Goal: Navigation & Orientation: Find specific page/section

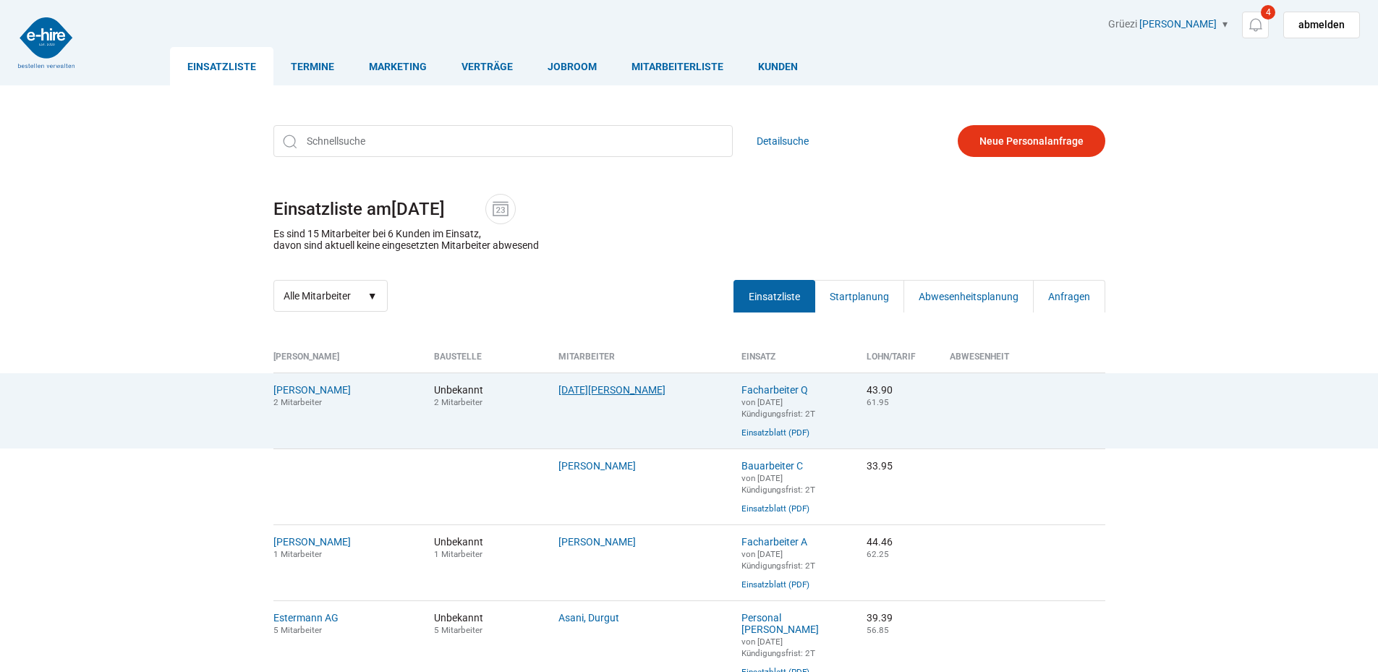
click at [572, 390] on link "Lohri, Stefan" at bounding box center [611, 390] width 107 height 12
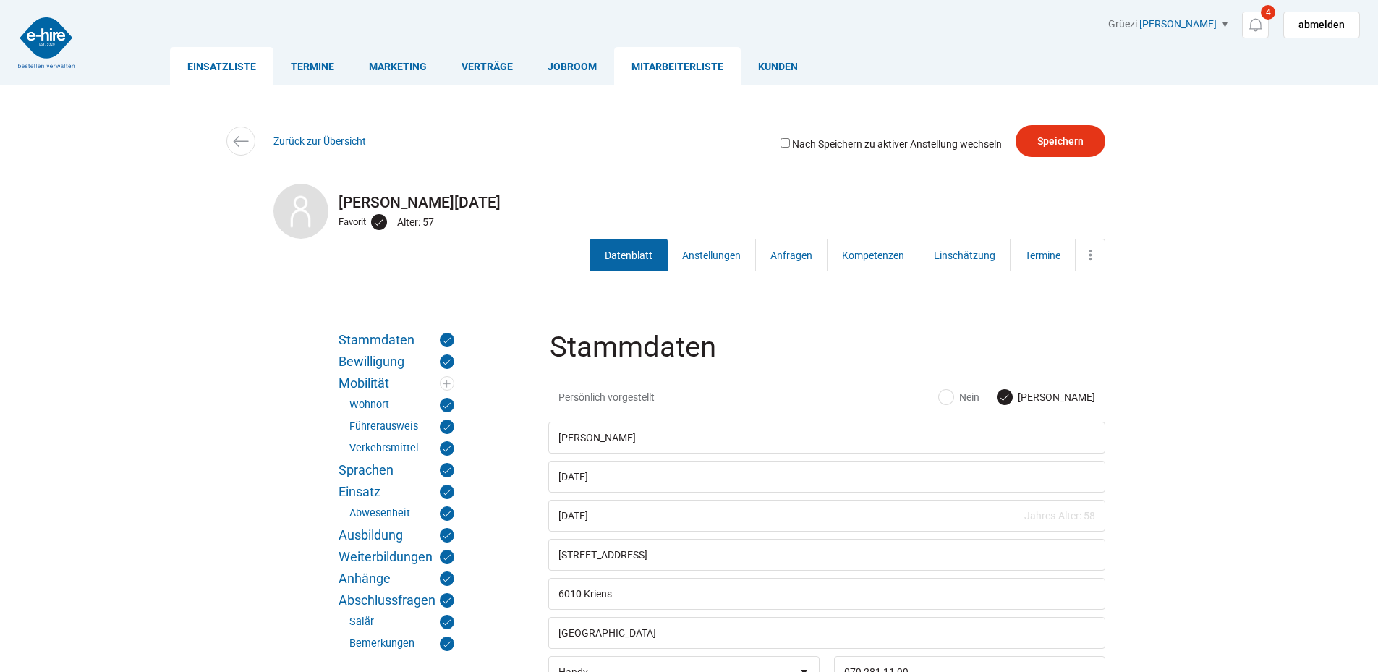
click at [221, 65] on link "Einsatzliste" at bounding box center [221, 66] width 103 height 38
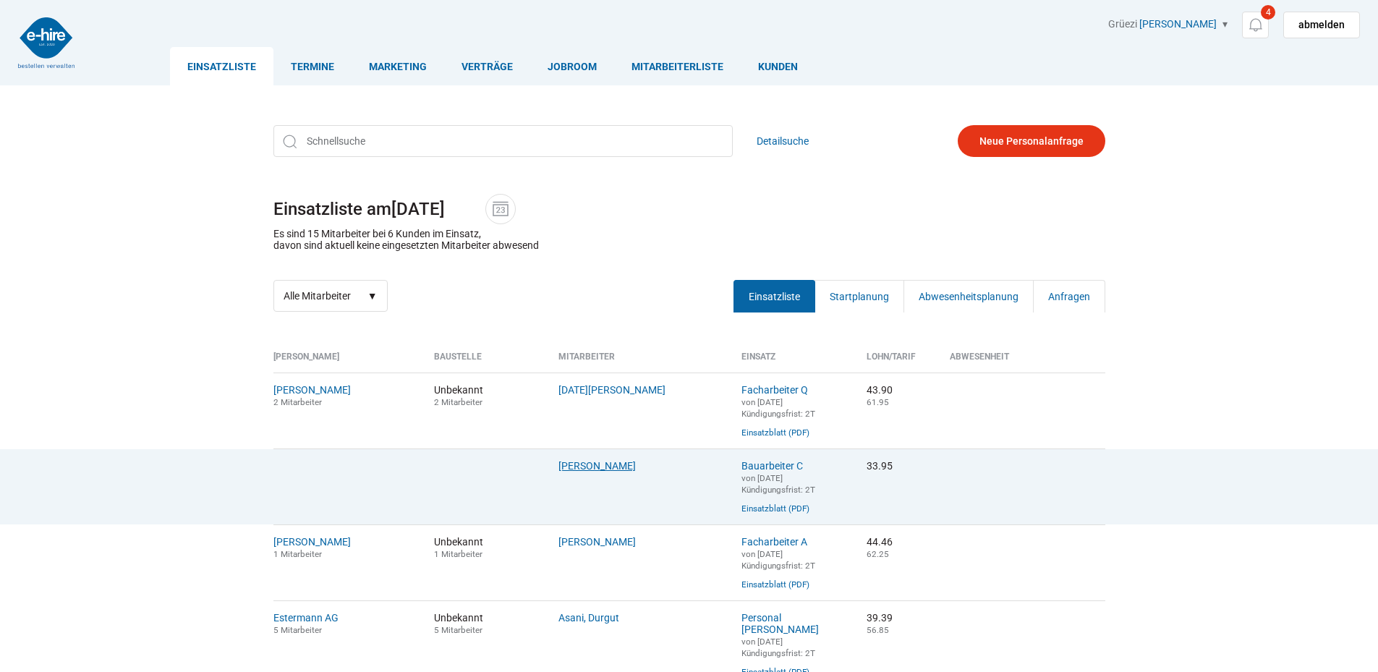
click at [582, 472] on link "Orji, Anthony" at bounding box center [596, 466] width 77 height 12
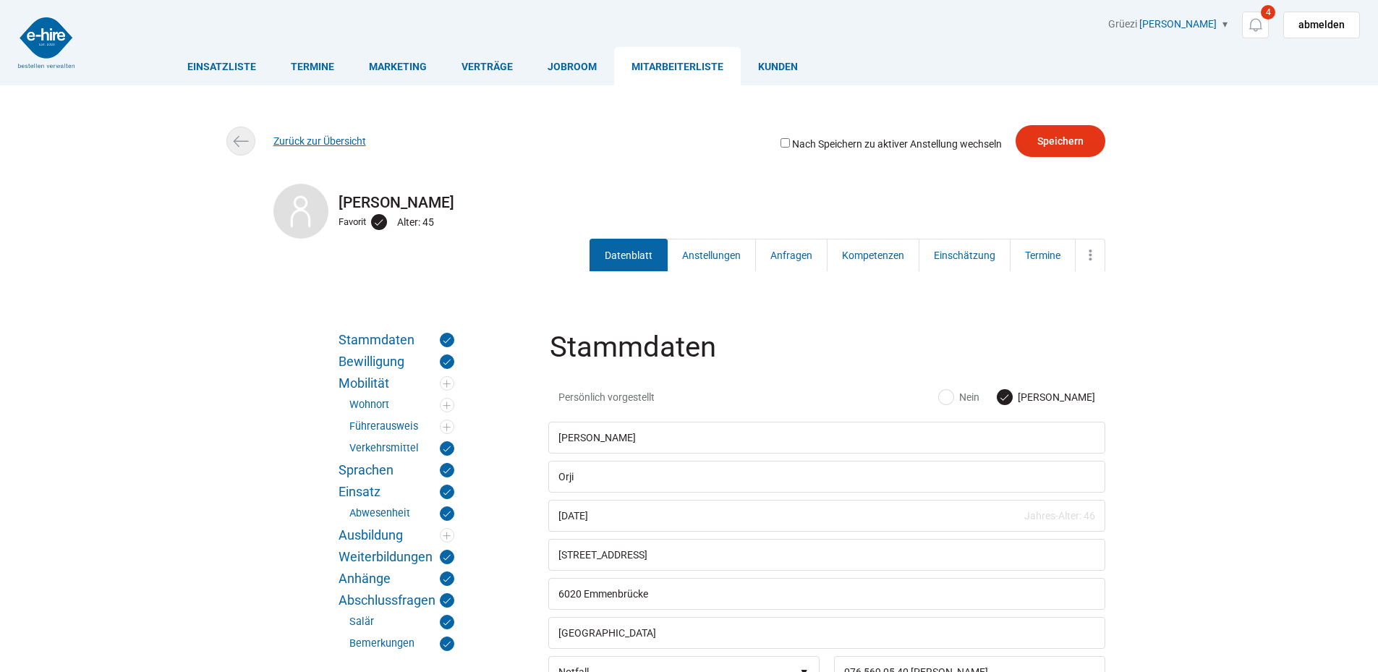
click at [283, 142] on link "Zurück zur Übersicht" at bounding box center [319, 141] width 93 height 12
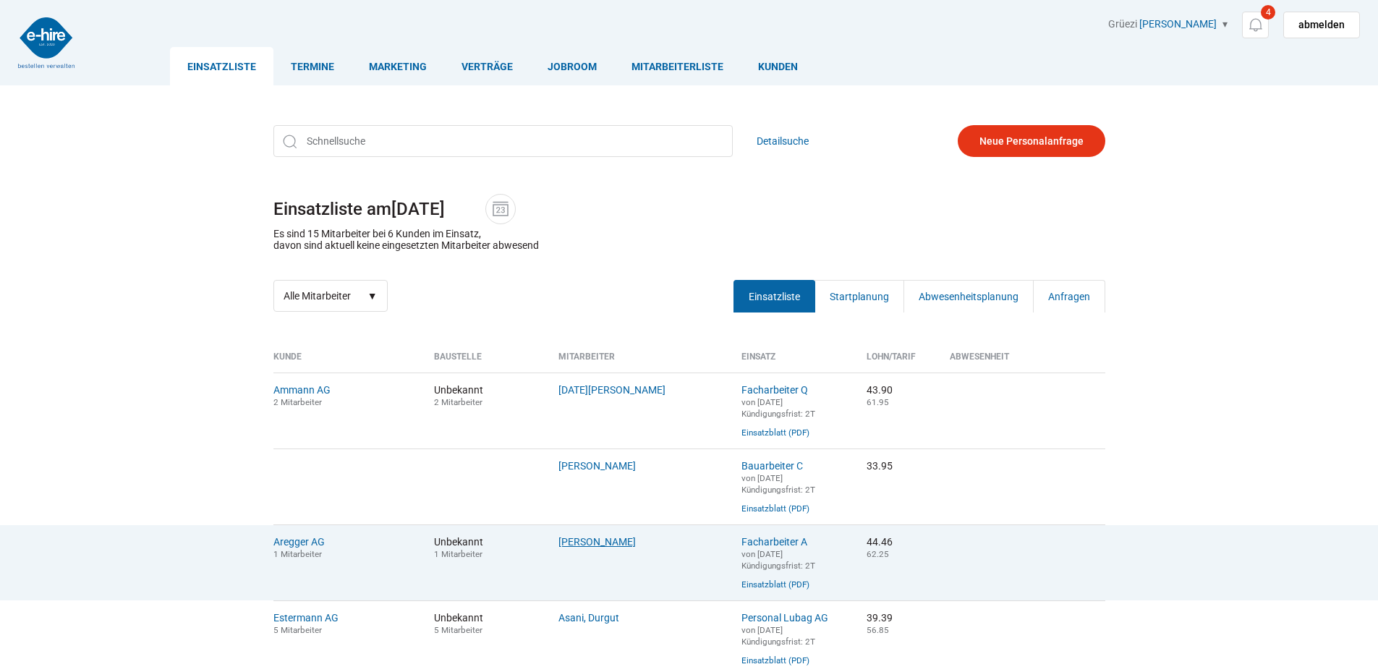
click at [592, 548] on link "Ellger, Asmuth" at bounding box center [596, 542] width 77 height 12
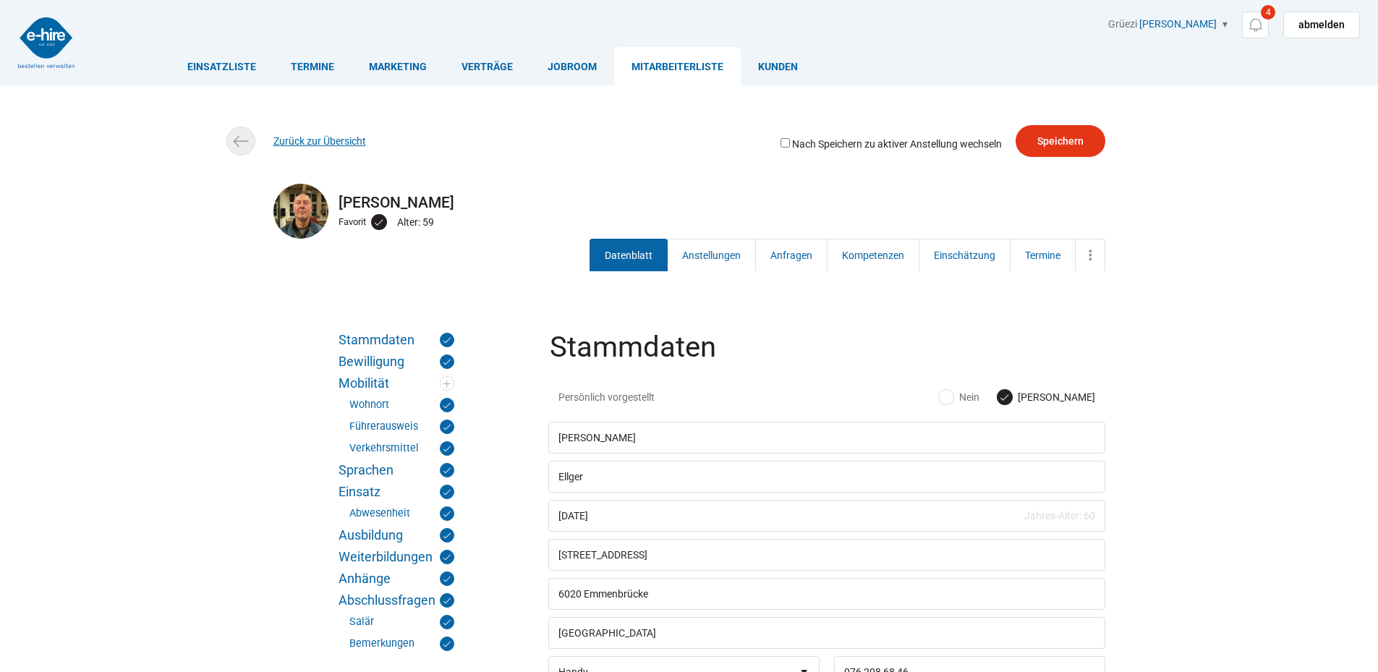
click at [319, 142] on link "Zurück zur Übersicht" at bounding box center [319, 141] width 93 height 12
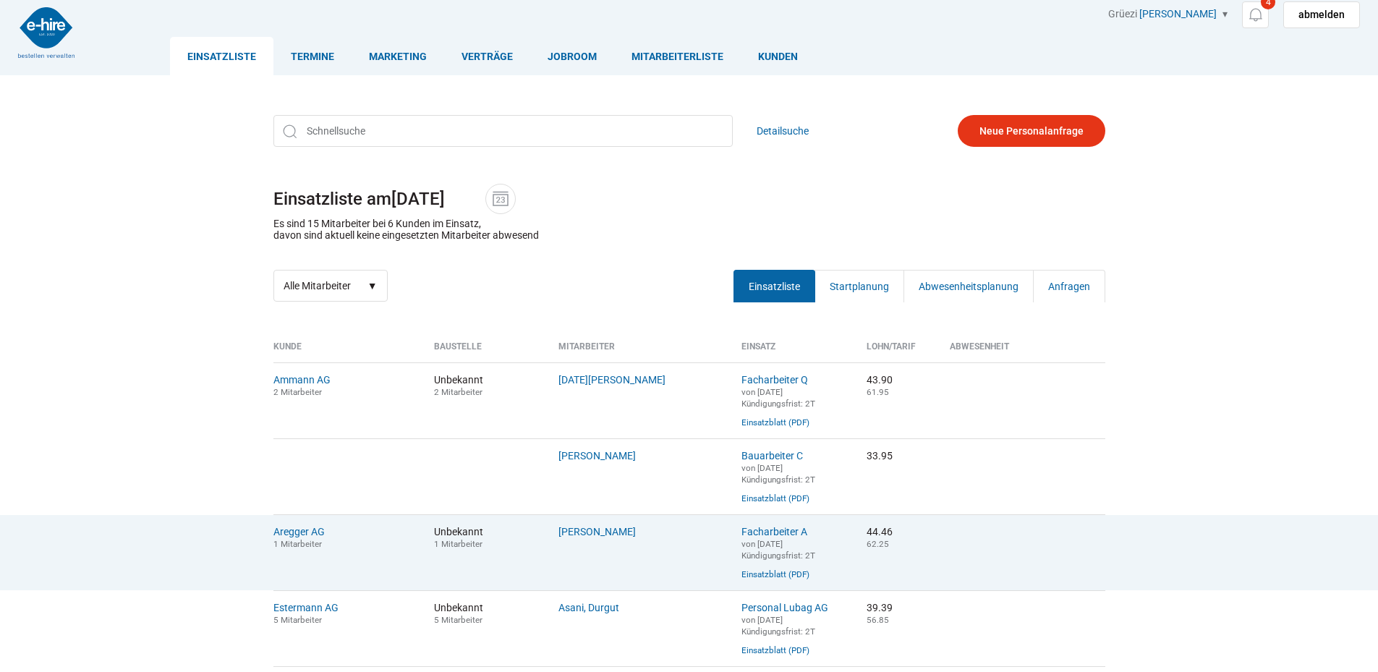
scroll to position [217, 0]
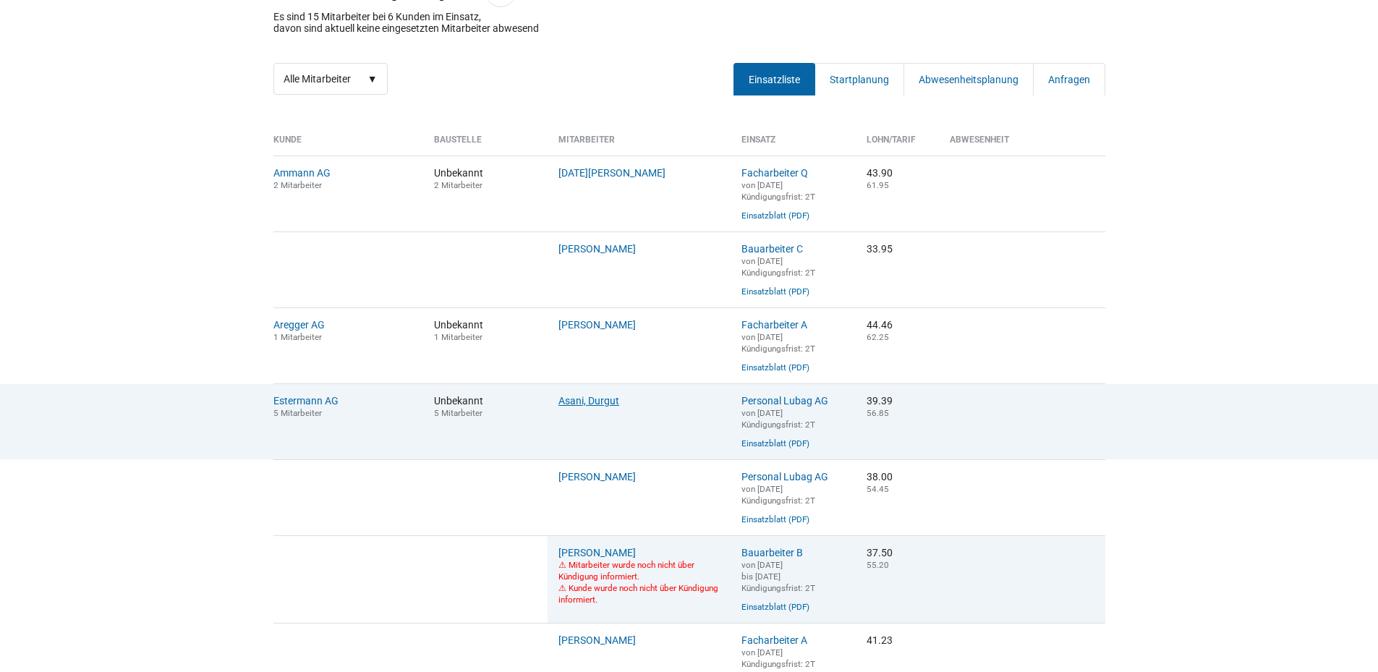
click at [585, 405] on link "Asani, Durgut" at bounding box center [588, 401] width 61 height 12
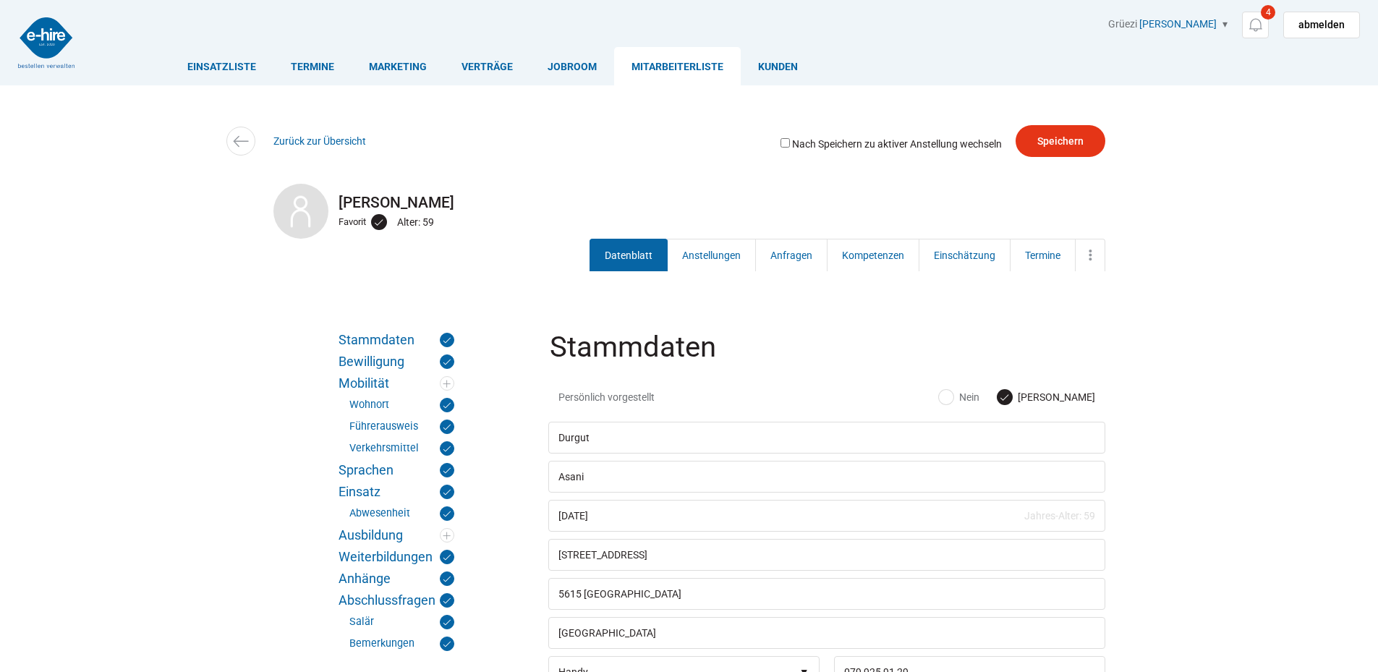
click at [683, 66] on link "Mitarbeiterliste" at bounding box center [677, 66] width 127 height 38
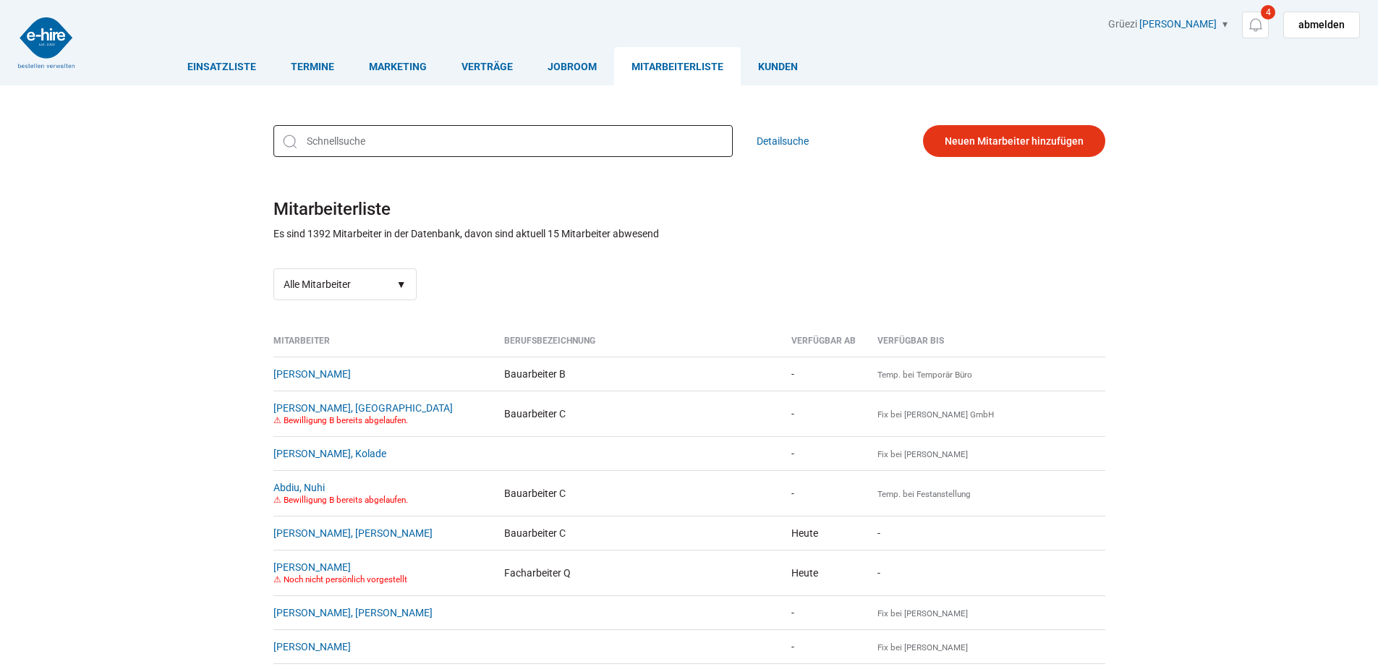
click at [328, 143] on input "text" at bounding box center [502, 141] width 459 height 32
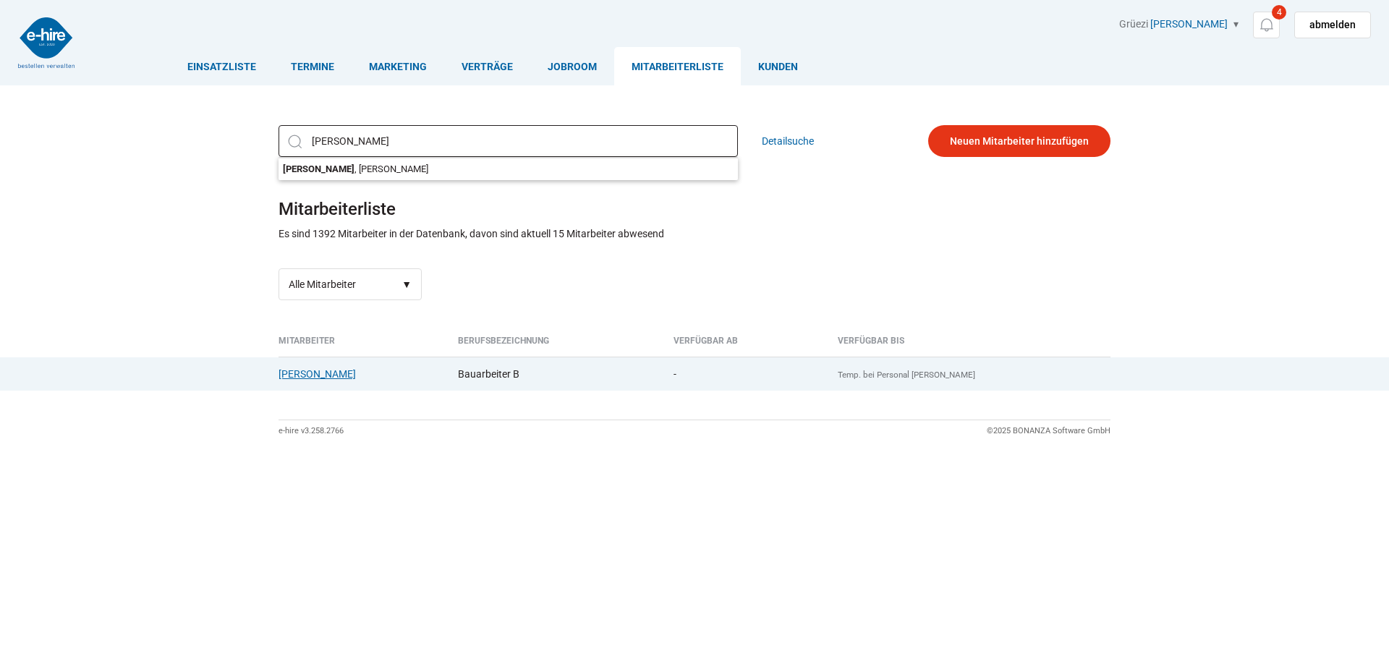
type input "cacace"
click at [308, 371] on link "[PERSON_NAME]" at bounding box center [317, 374] width 77 height 12
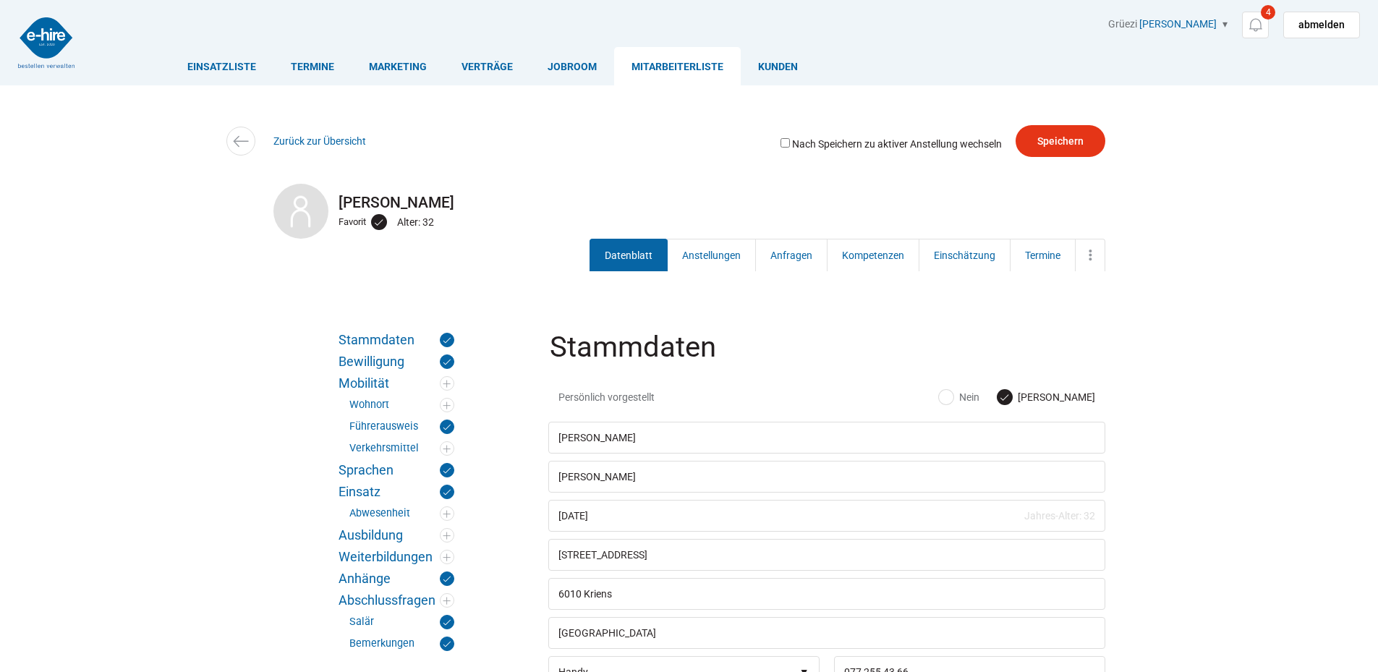
click at [297, 148] on div "Zurück zur Übersicht" at bounding box center [689, 141] width 868 height 33
click at [298, 138] on link "Zurück zur Übersicht" at bounding box center [319, 141] width 93 height 12
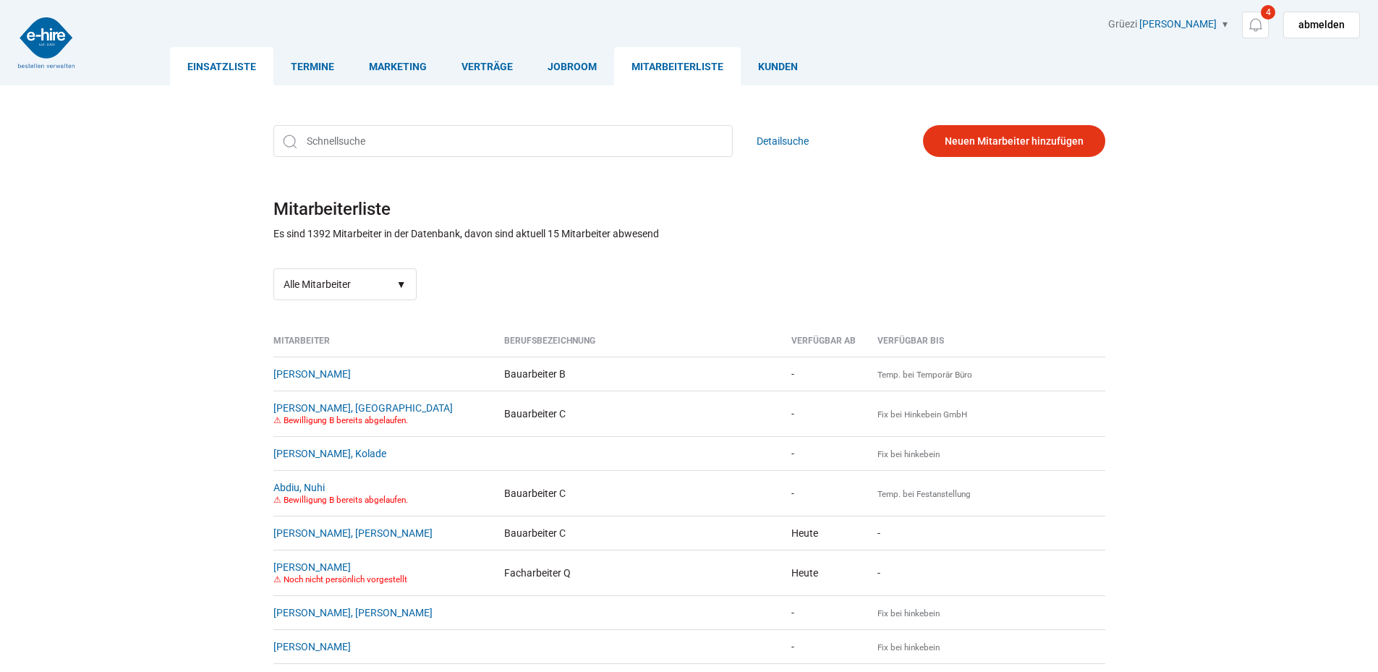
click at [211, 56] on link "Einsatzliste" at bounding box center [221, 66] width 103 height 38
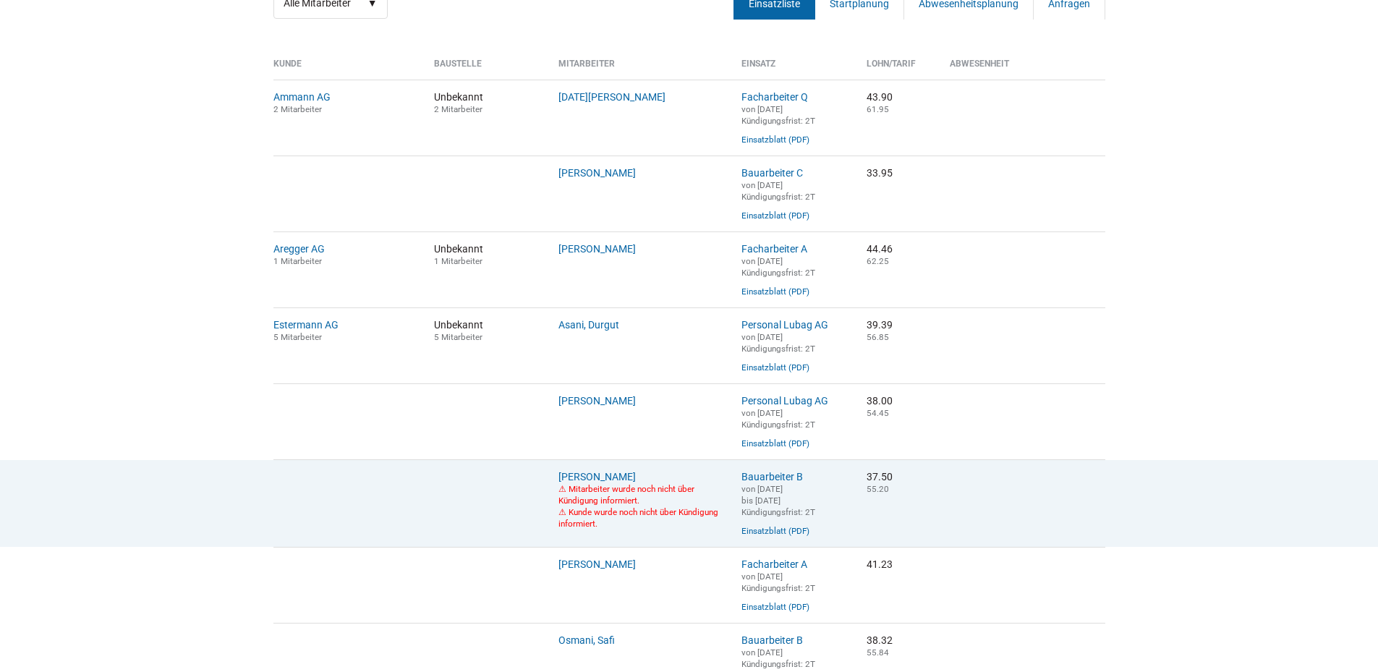
scroll to position [362, 0]
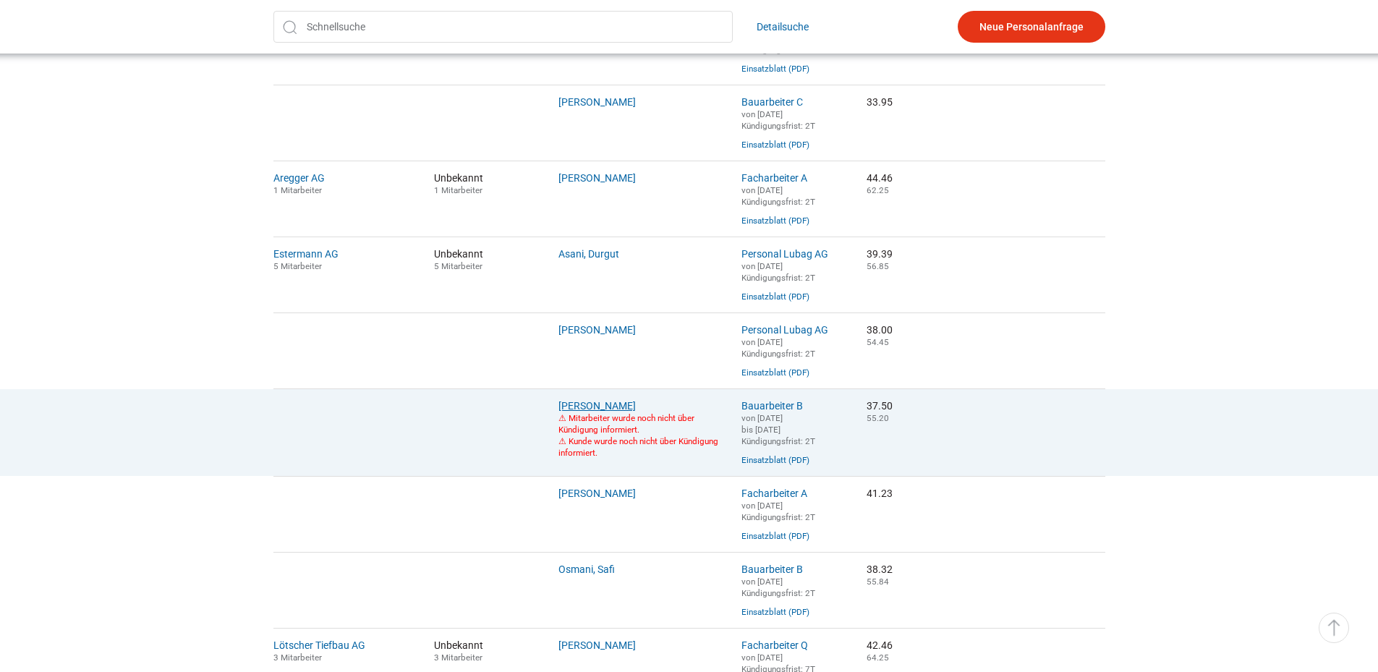
click at [609, 412] on link "[PERSON_NAME]" at bounding box center [596, 406] width 77 height 12
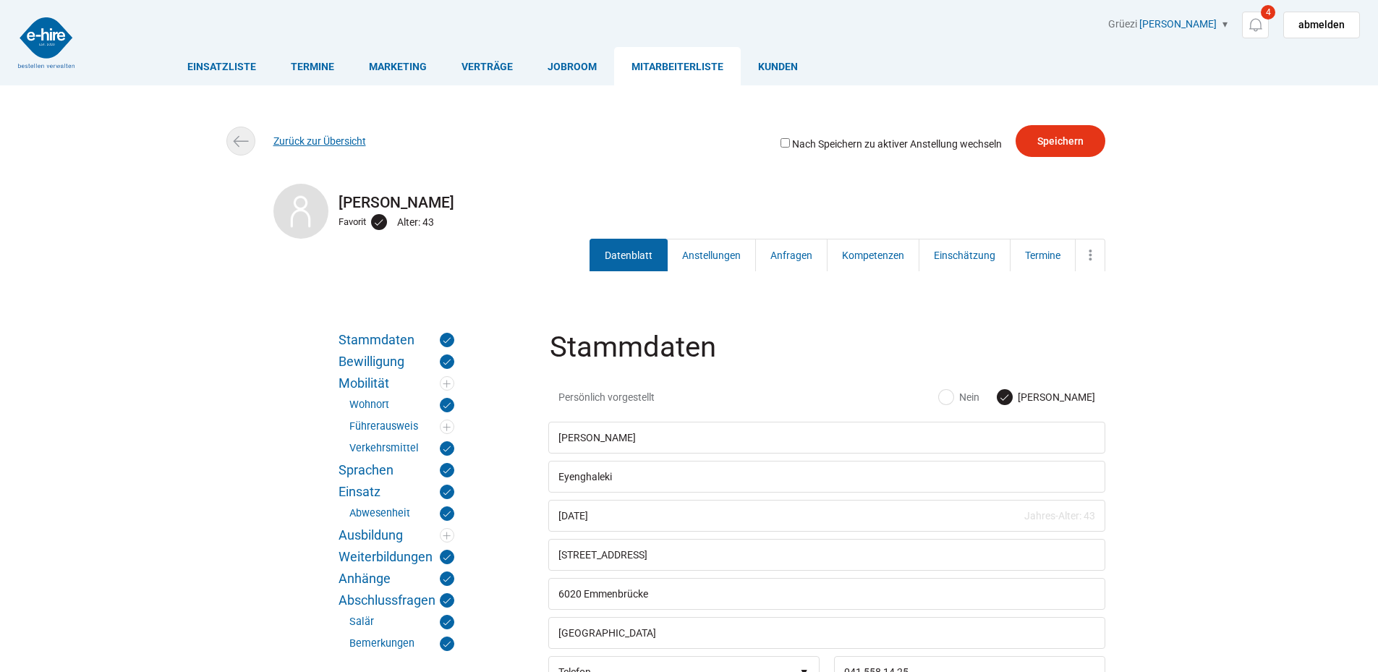
click at [290, 143] on link "Zurück zur Übersicht" at bounding box center [319, 141] width 93 height 12
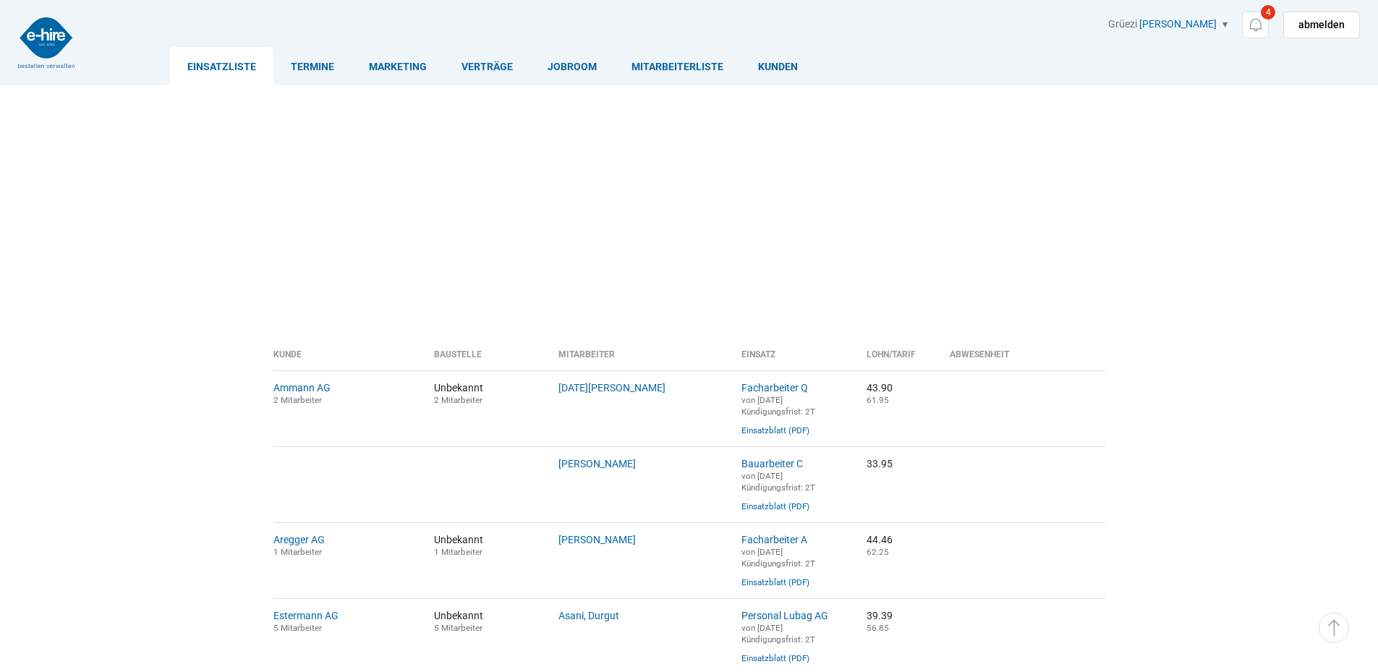
scroll to position [362, 0]
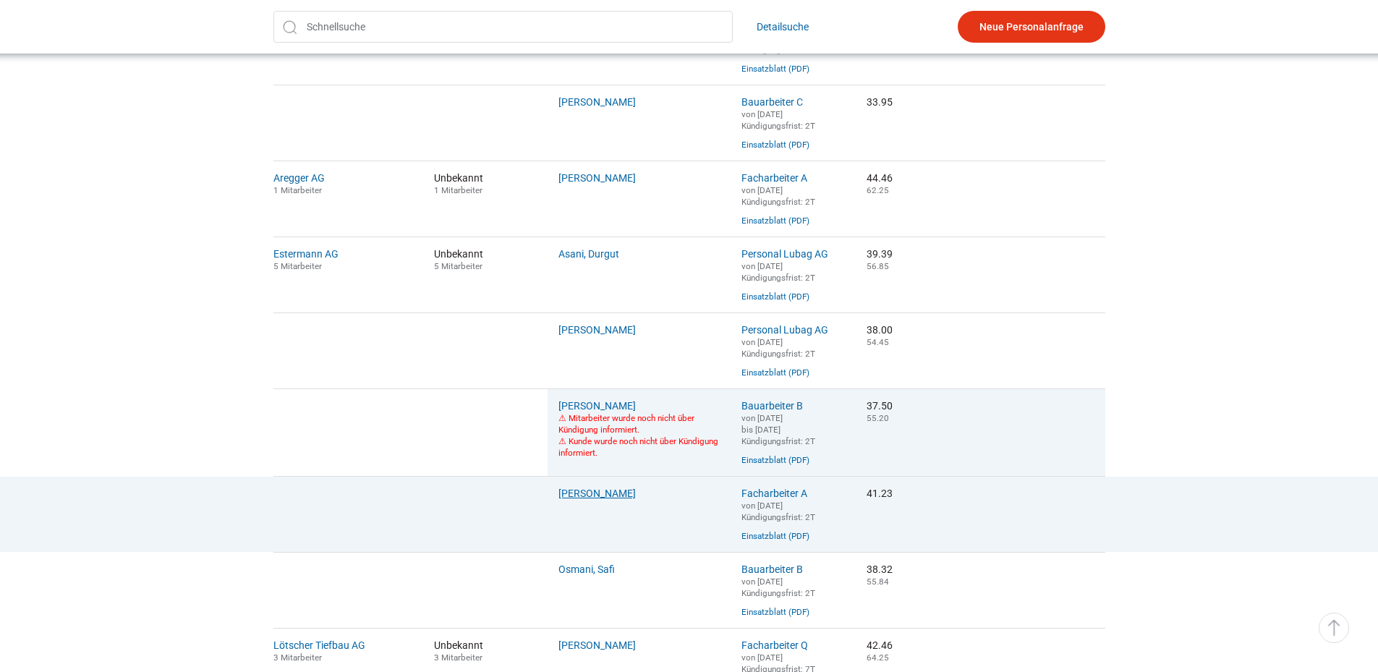
click at [590, 499] on link "[PERSON_NAME]" at bounding box center [596, 494] width 77 height 12
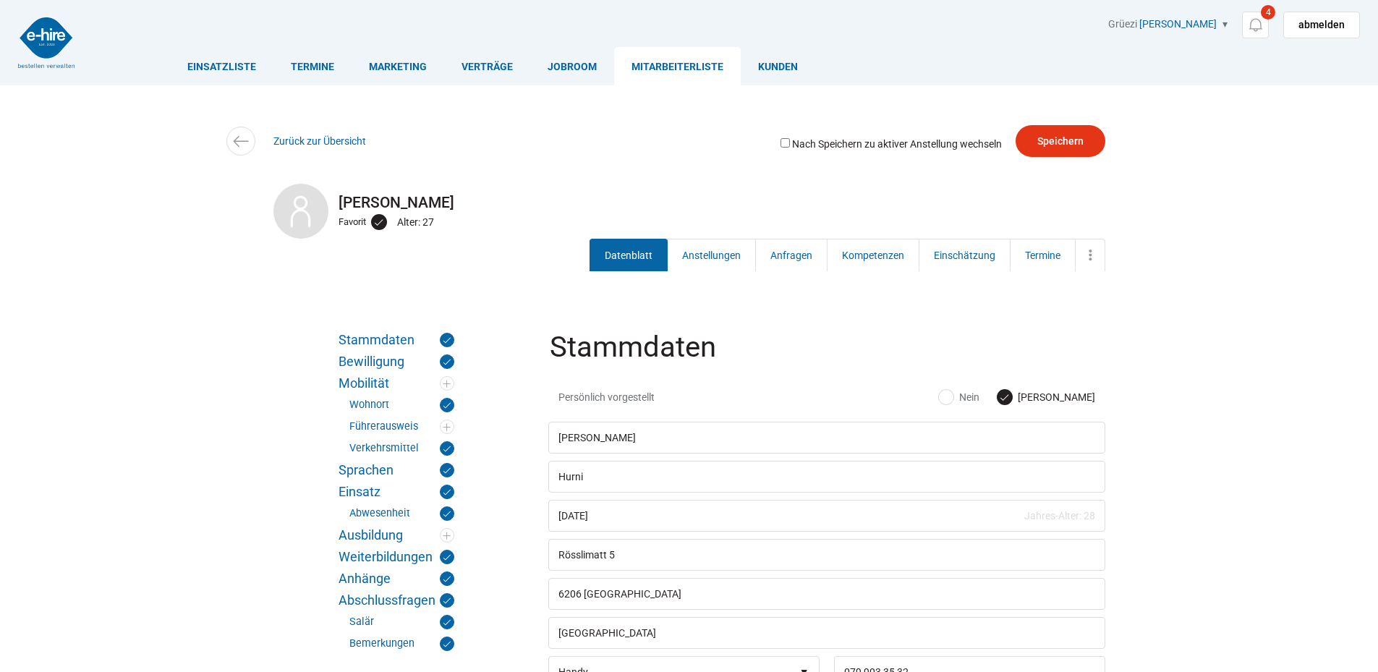
click at [293, 134] on div "Zurück zur Übersicht" at bounding box center [689, 141] width 868 height 33
click at [299, 140] on link "Zurück zur Übersicht" at bounding box center [319, 141] width 93 height 12
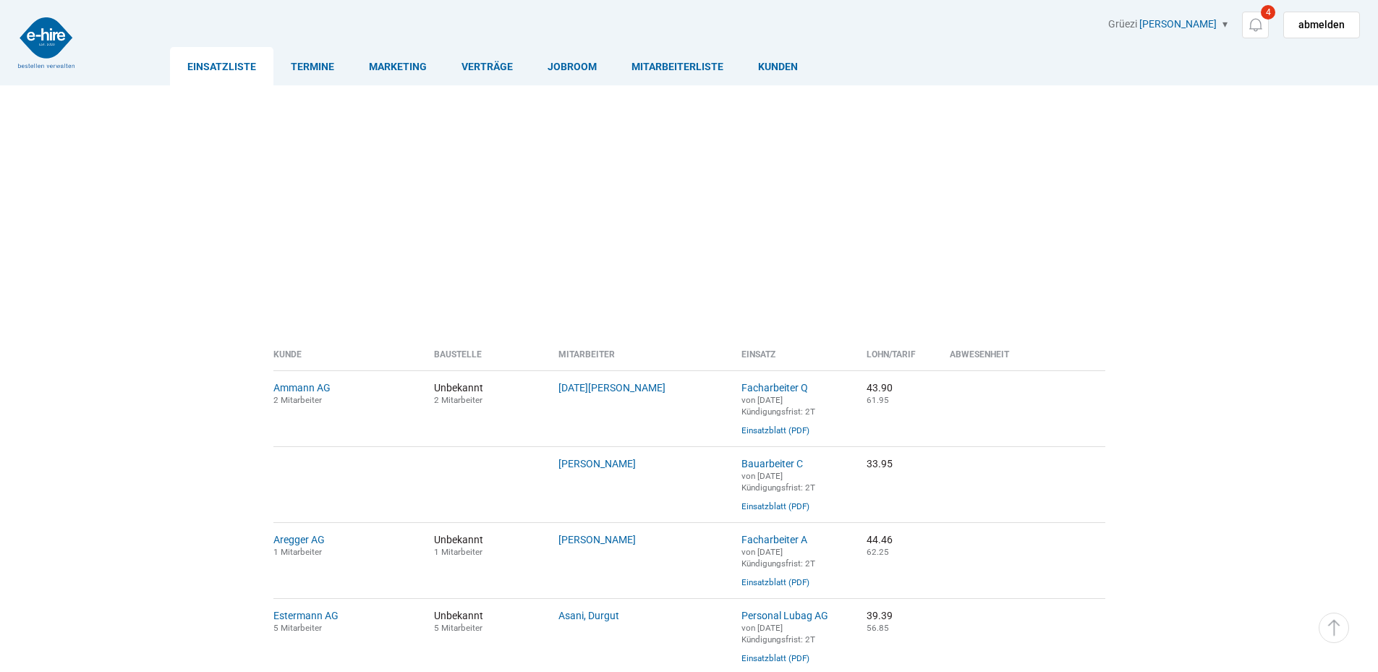
scroll to position [362, 0]
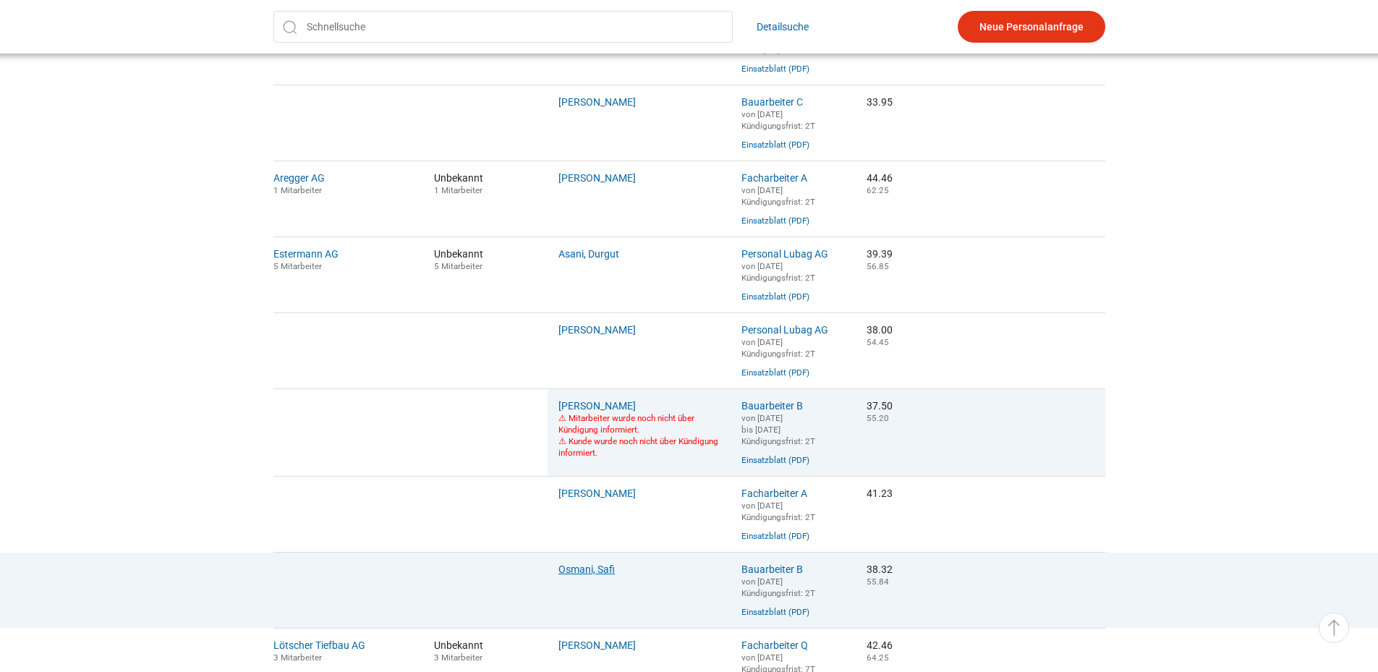
click at [594, 575] on link "Osmani, Safi" at bounding box center [586, 570] width 56 height 12
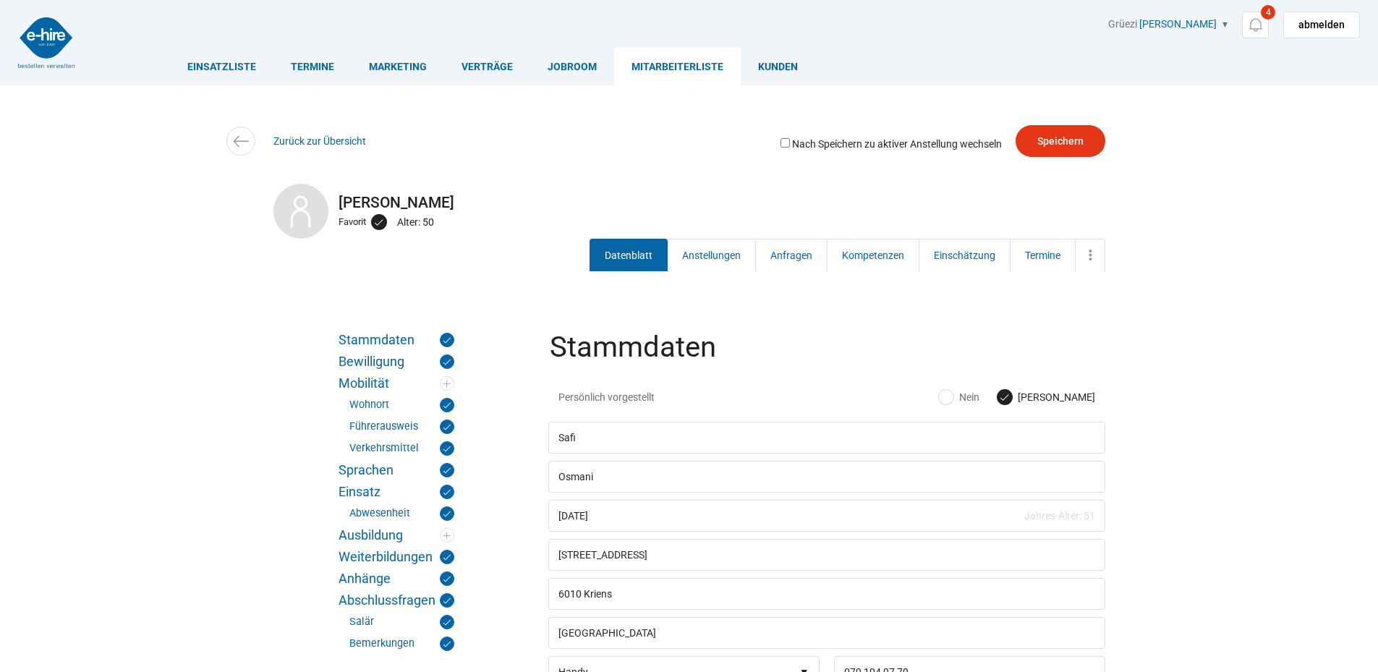
click at [679, 67] on link "Mitarbeiterliste" at bounding box center [677, 66] width 127 height 38
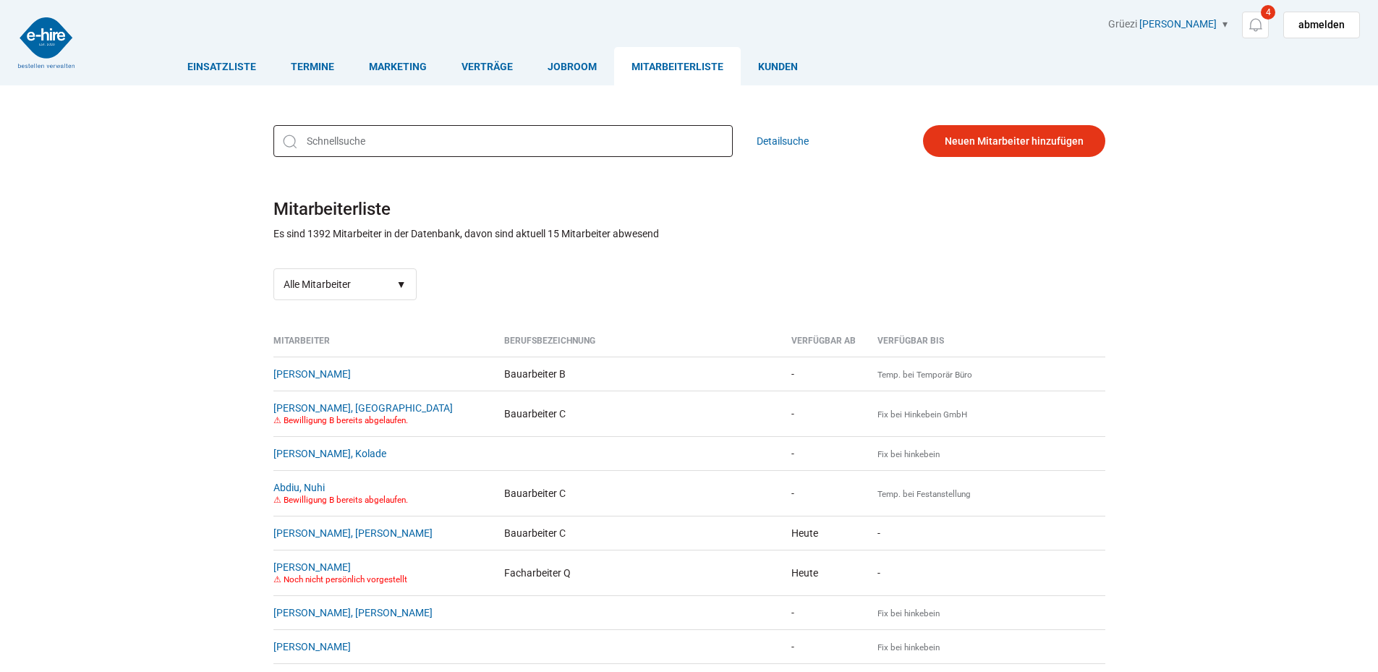
click at [328, 152] on input "text" at bounding box center [502, 141] width 459 height 32
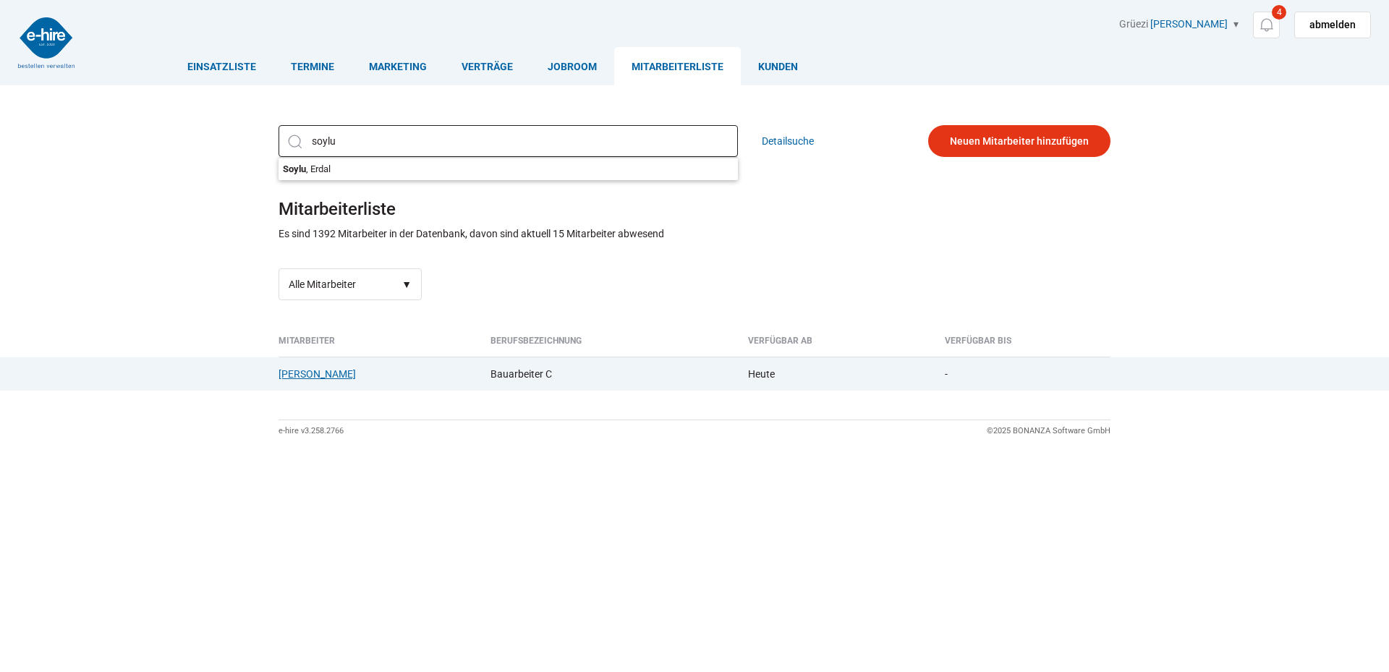
type input "soylu"
click at [302, 375] on link "Soylu, Erdal" at bounding box center [317, 374] width 77 height 12
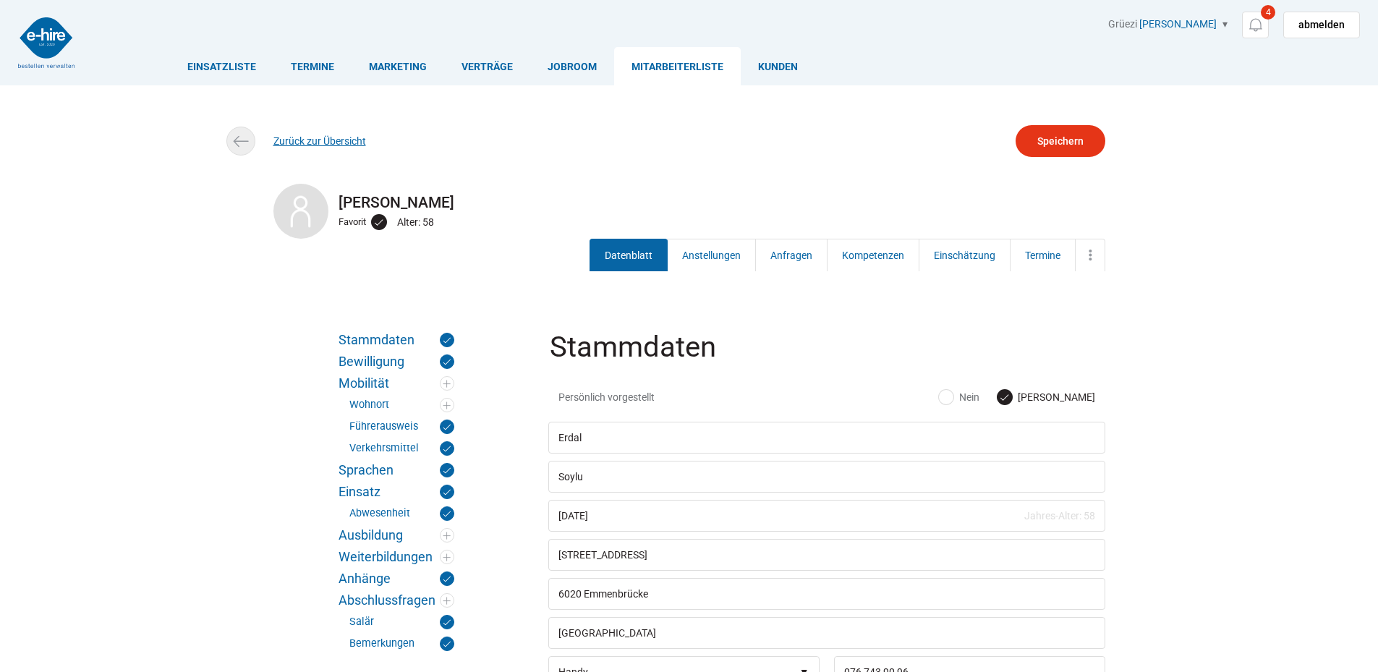
click at [296, 136] on link "Zurück zur Übersicht" at bounding box center [319, 141] width 93 height 12
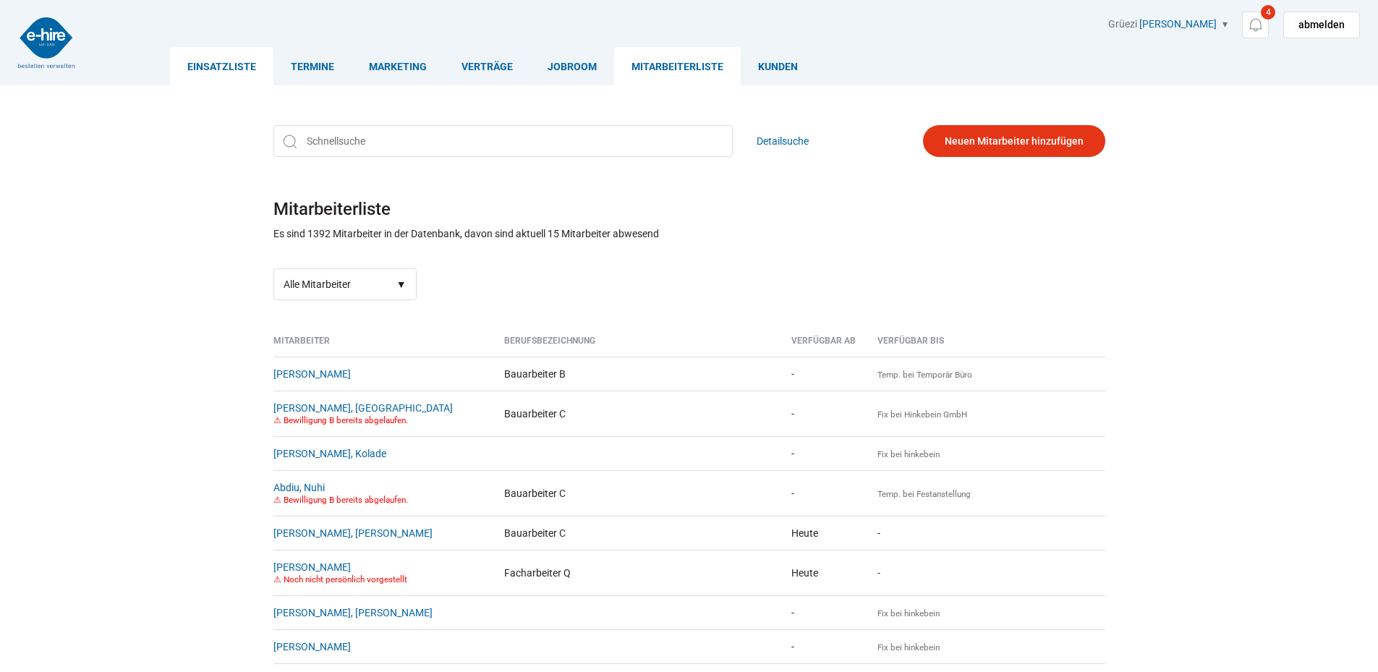
click at [209, 67] on link "Einsatzliste" at bounding box center [221, 66] width 103 height 38
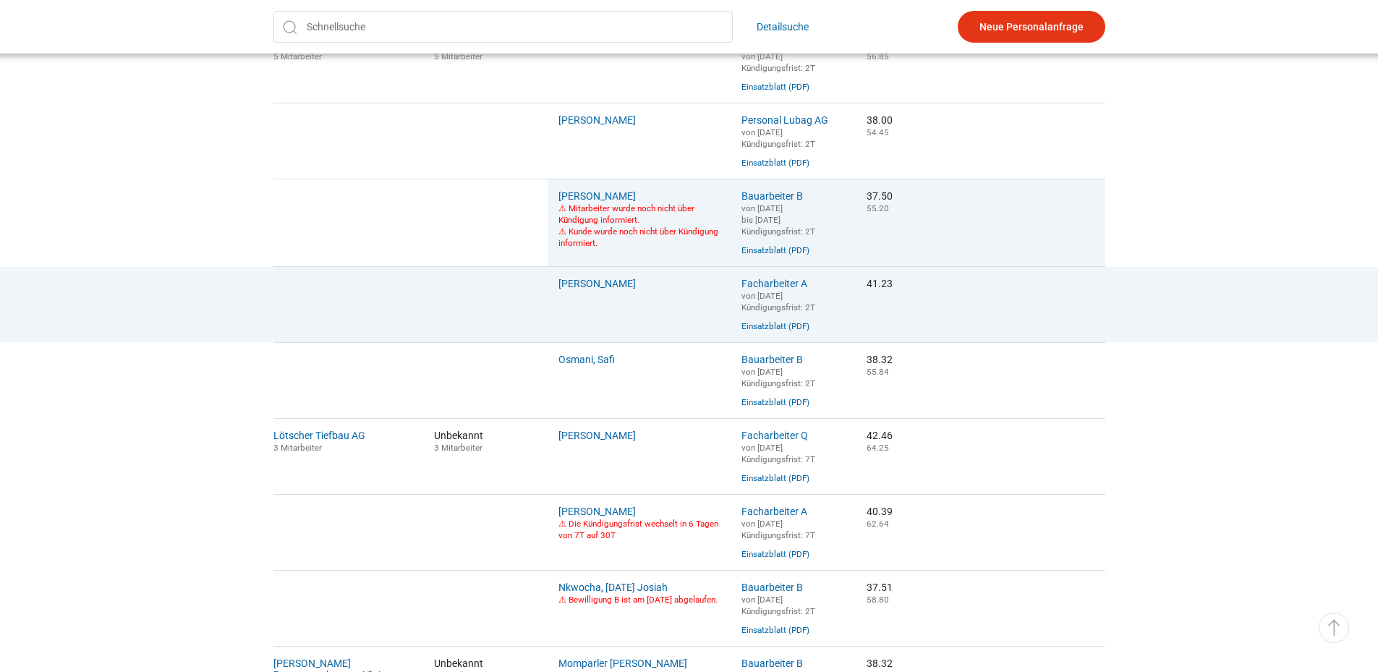
scroll to position [579, 0]
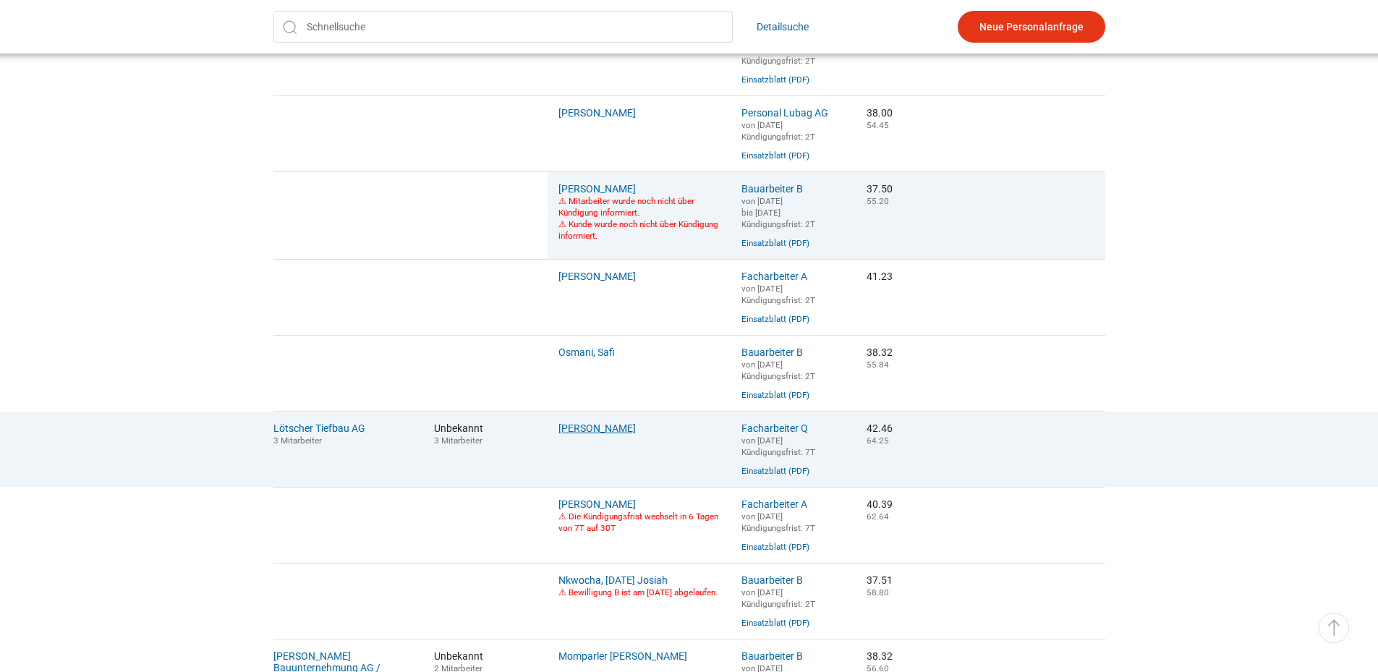
click at [601, 434] on link "[PERSON_NAME]" at bounding box center [596, 428] width 77 height 12
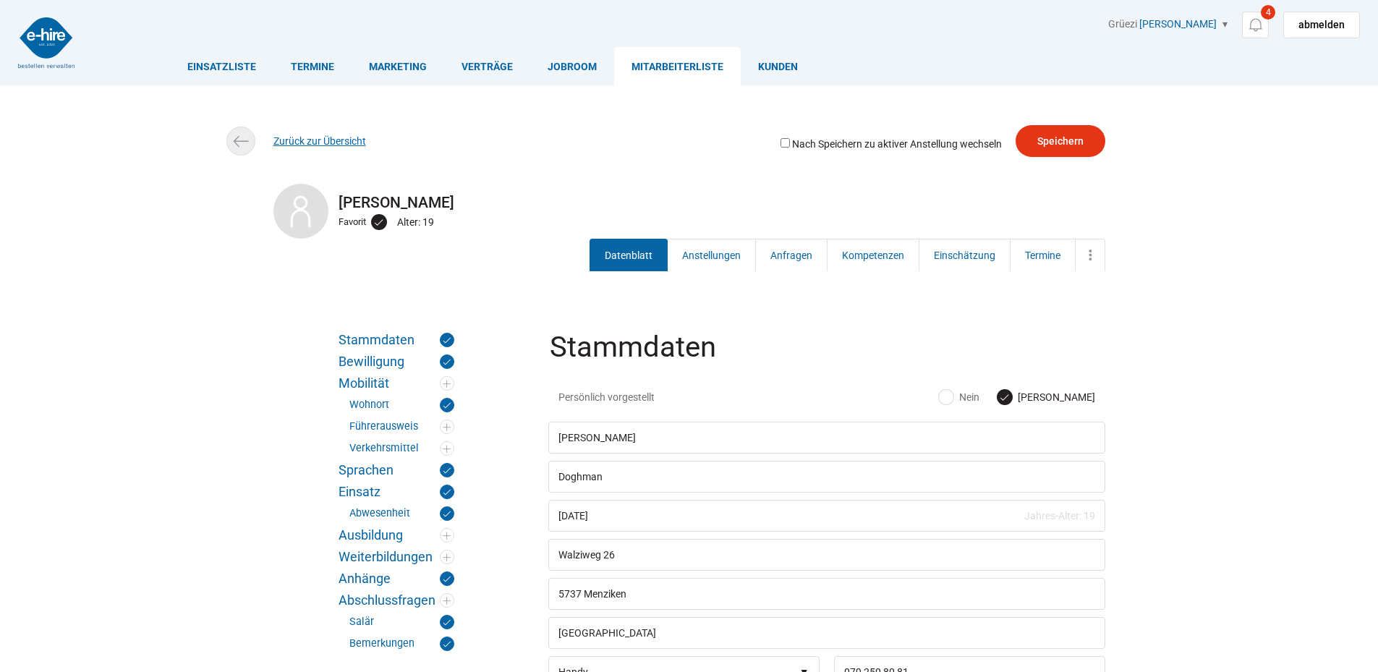
click at [356, 139] on link "Zurück zur Übersicht" at bounding box center [319, 141] width 93 height 12
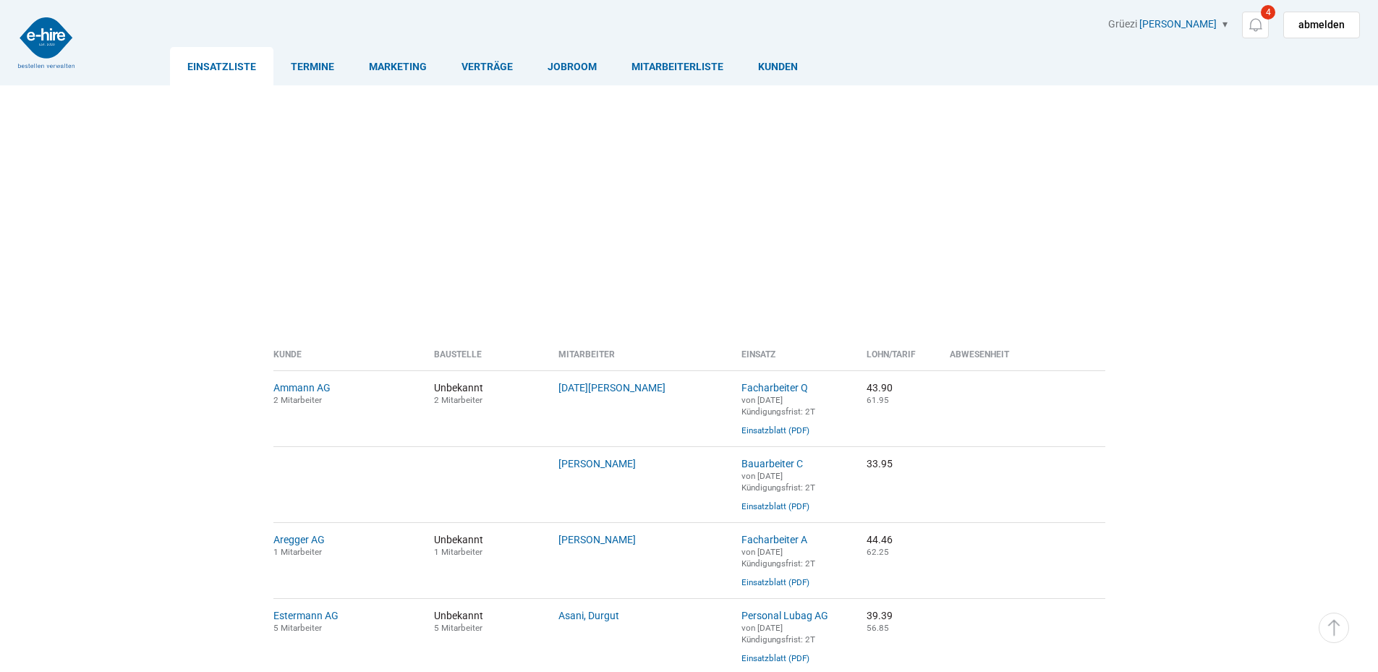
scroll to position [579, 0]
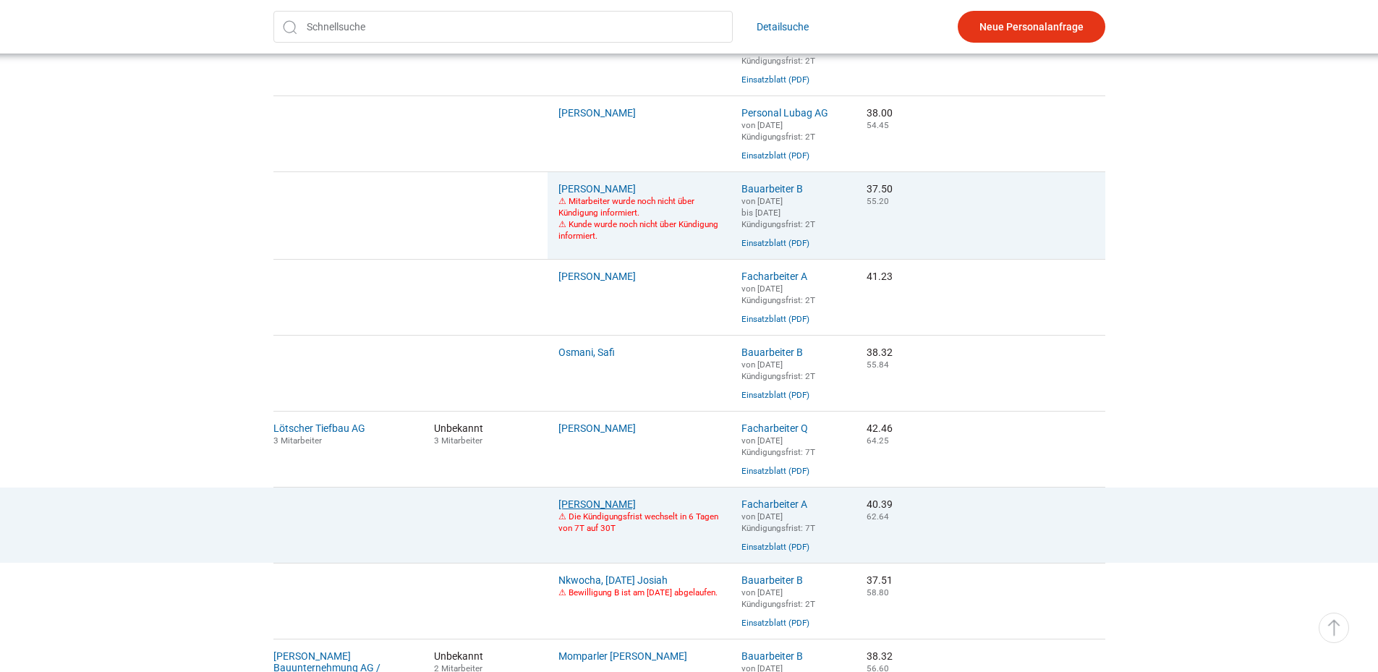
click at [590, 510] on link "[PERSON_NAME]" at bounding box center [596, 504] width 77 height 12
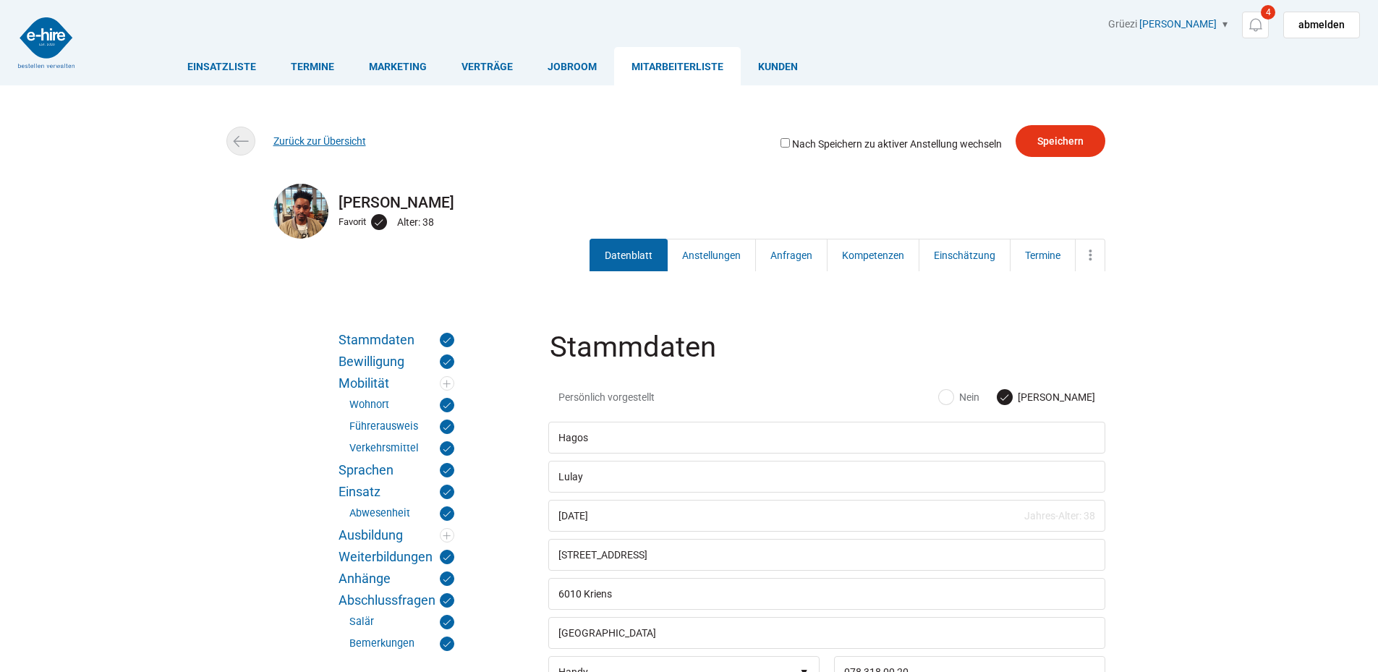
click at [316, 139] on link "Zurück zur Übersicht" at bounding box center [319, 141] width 93 height 12
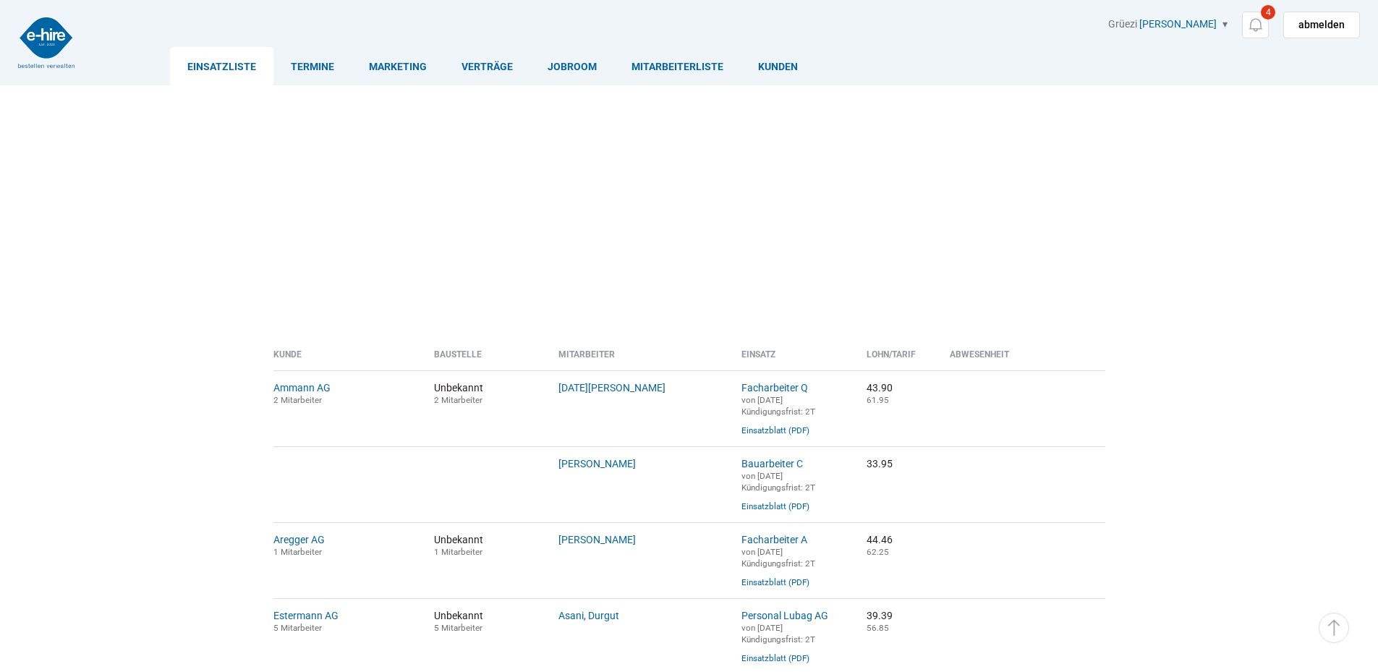
scroll to position [579, 0]
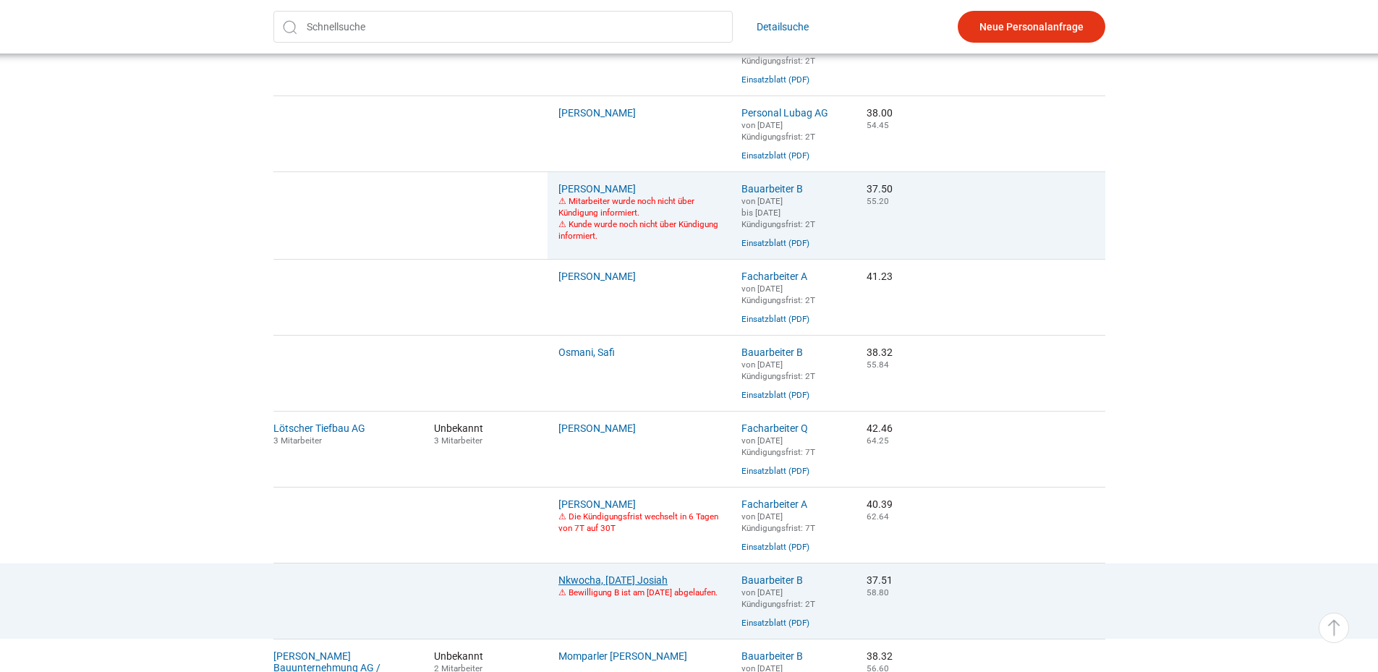
click at [617, 586] on link "Nkwocha, [DATE] Josiah" at bounding box center [612, 580] width 109 height 12
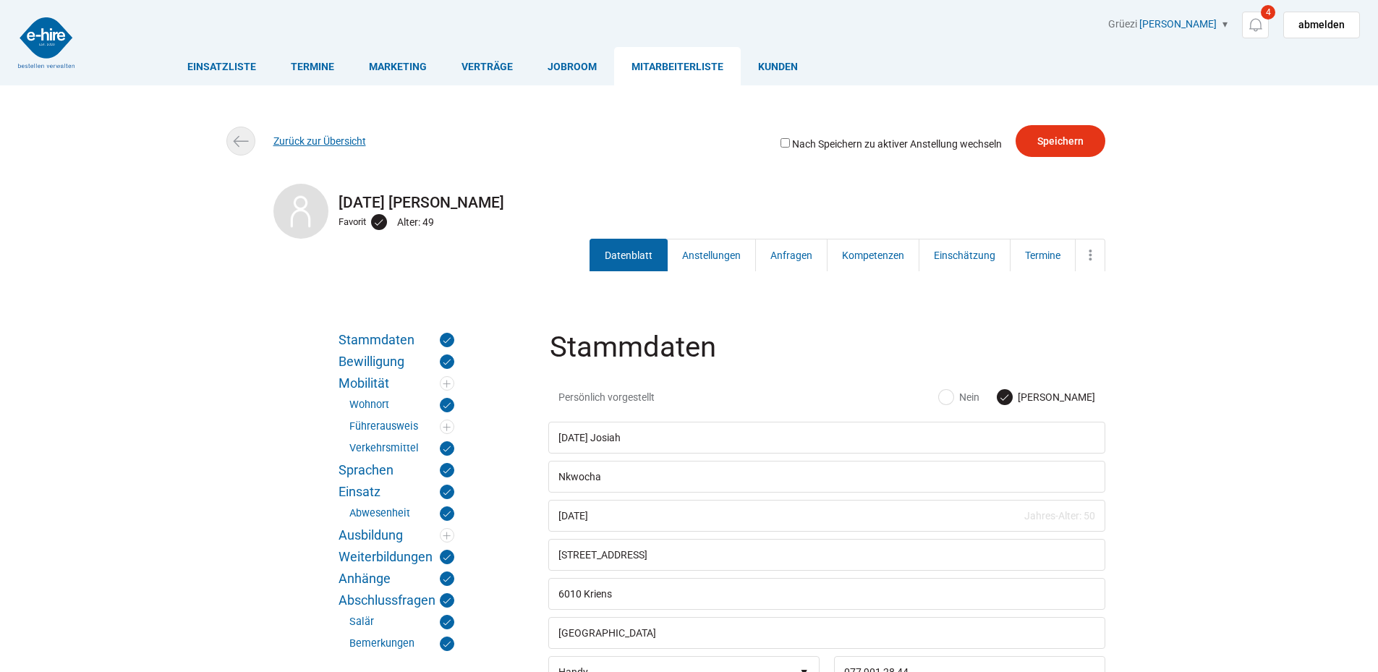
click at [331, 140] on link "Zurück zur Übersicht" at bounding box center [319, 141] width 93 height 12
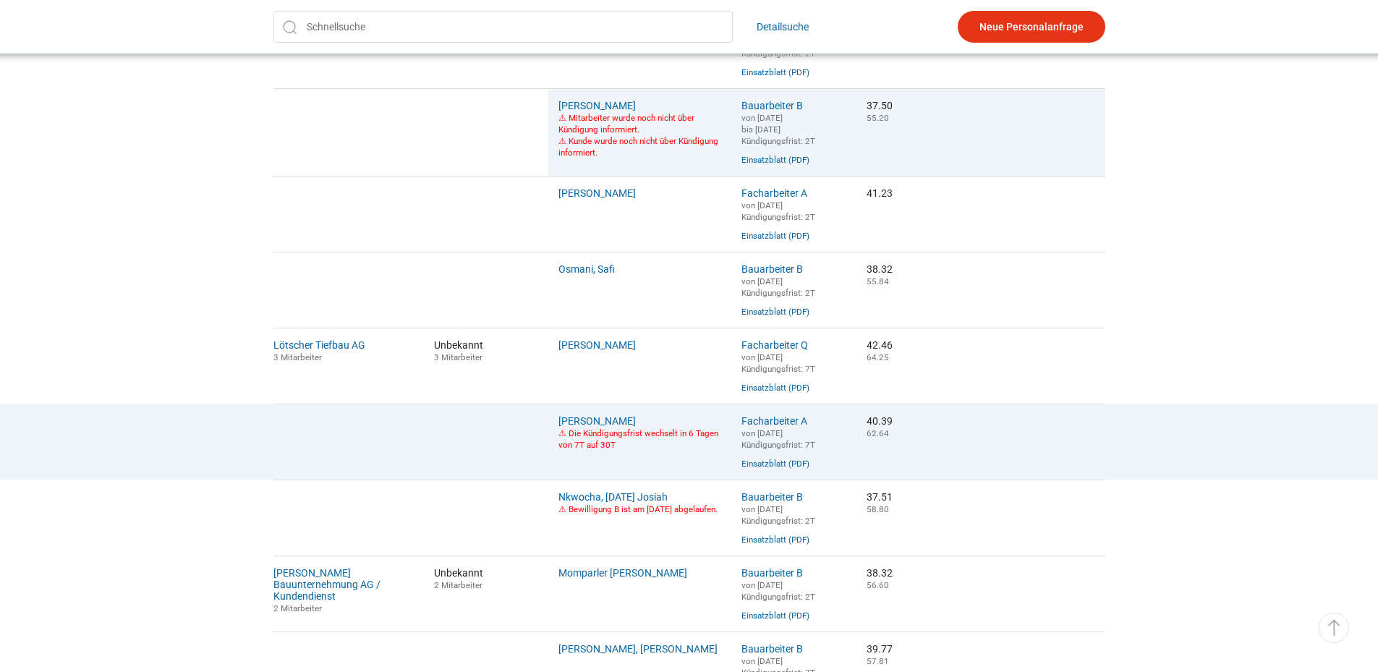
scroll to position [868, 0]
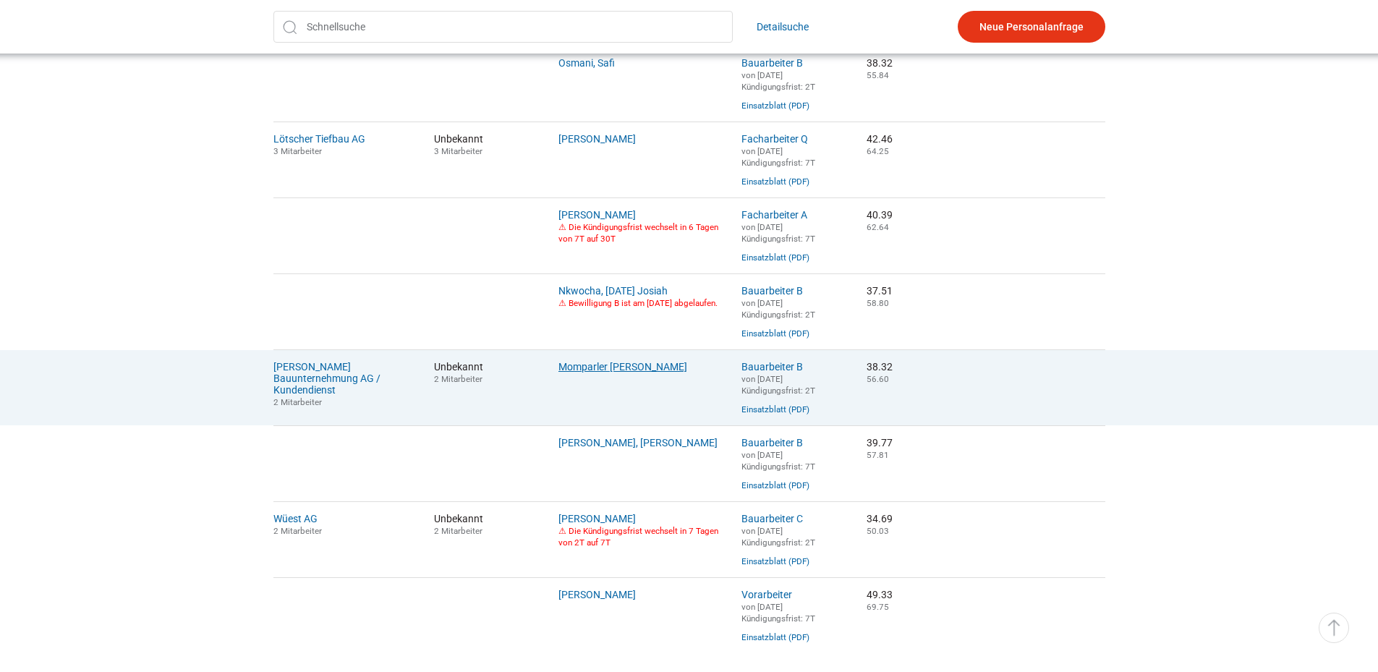
click at [620, 373] on link "Momparler [PERSON_NAME]" at bounding box center [622, 367] width 129 height 12
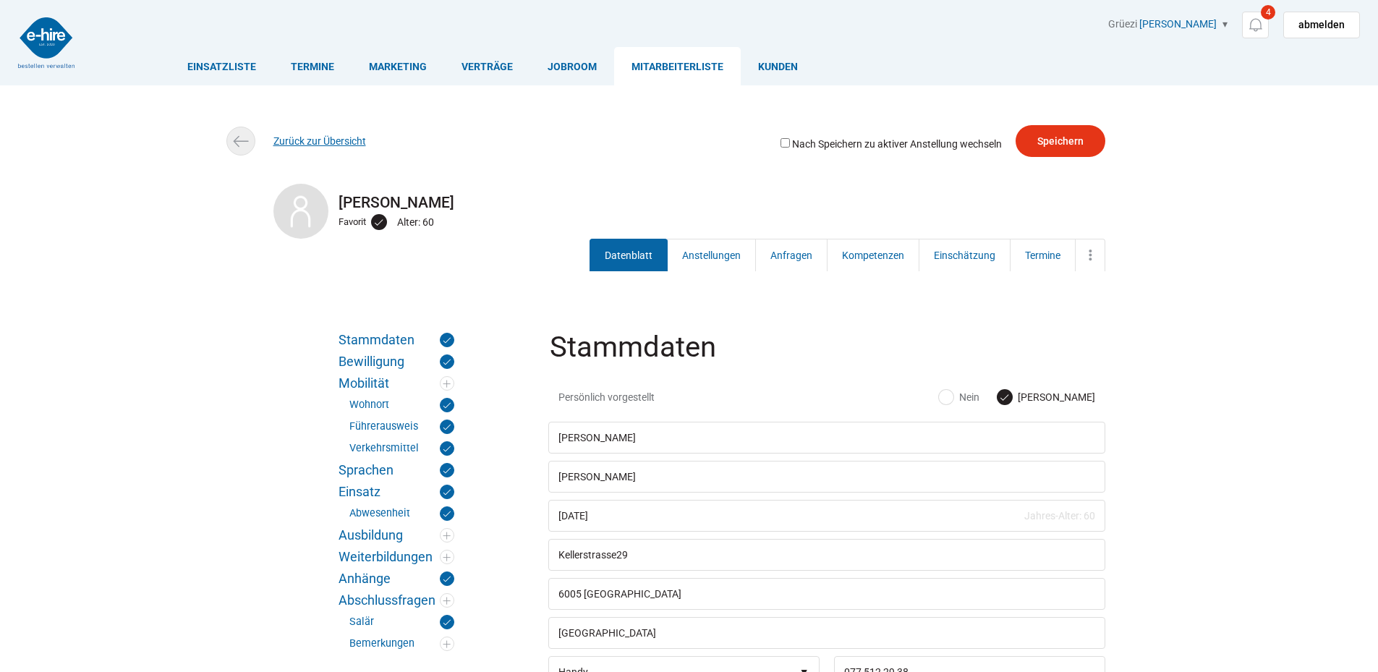
click at [340, 135] on link "Zurück zur Übersicht" at bounding box center [319, 141] width 93 height 12
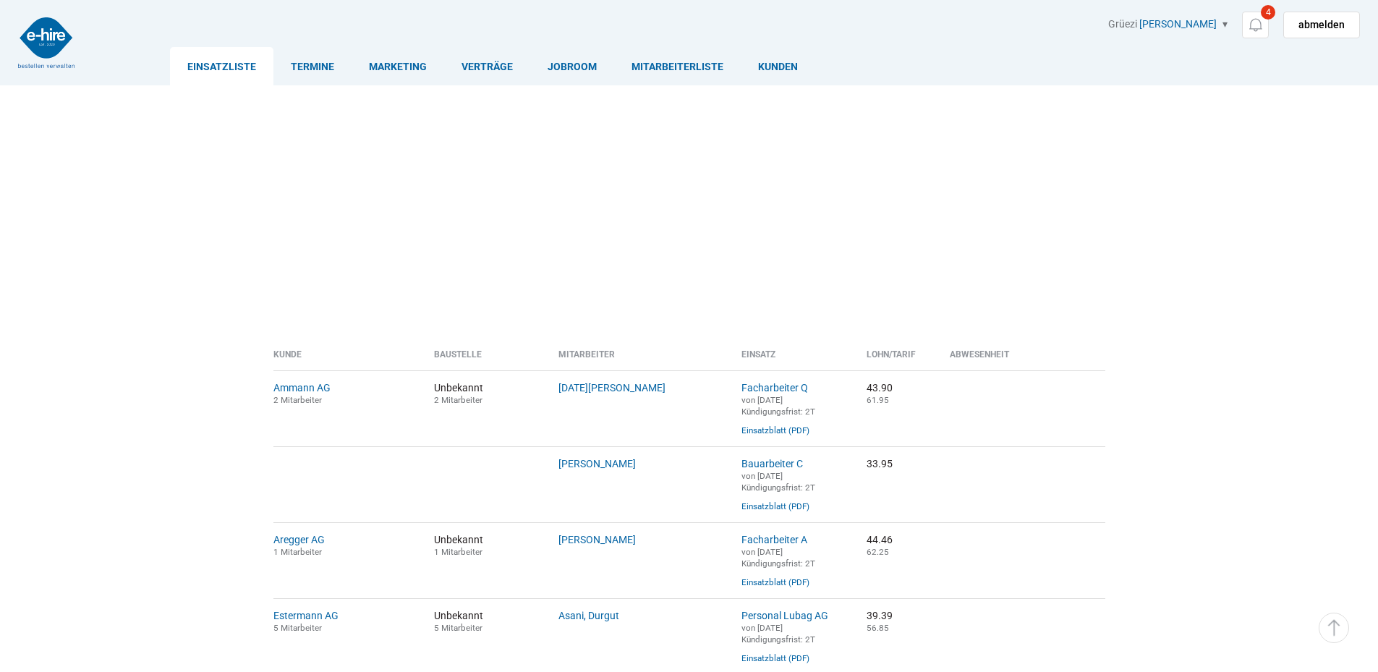
scroll to position [868, 0]
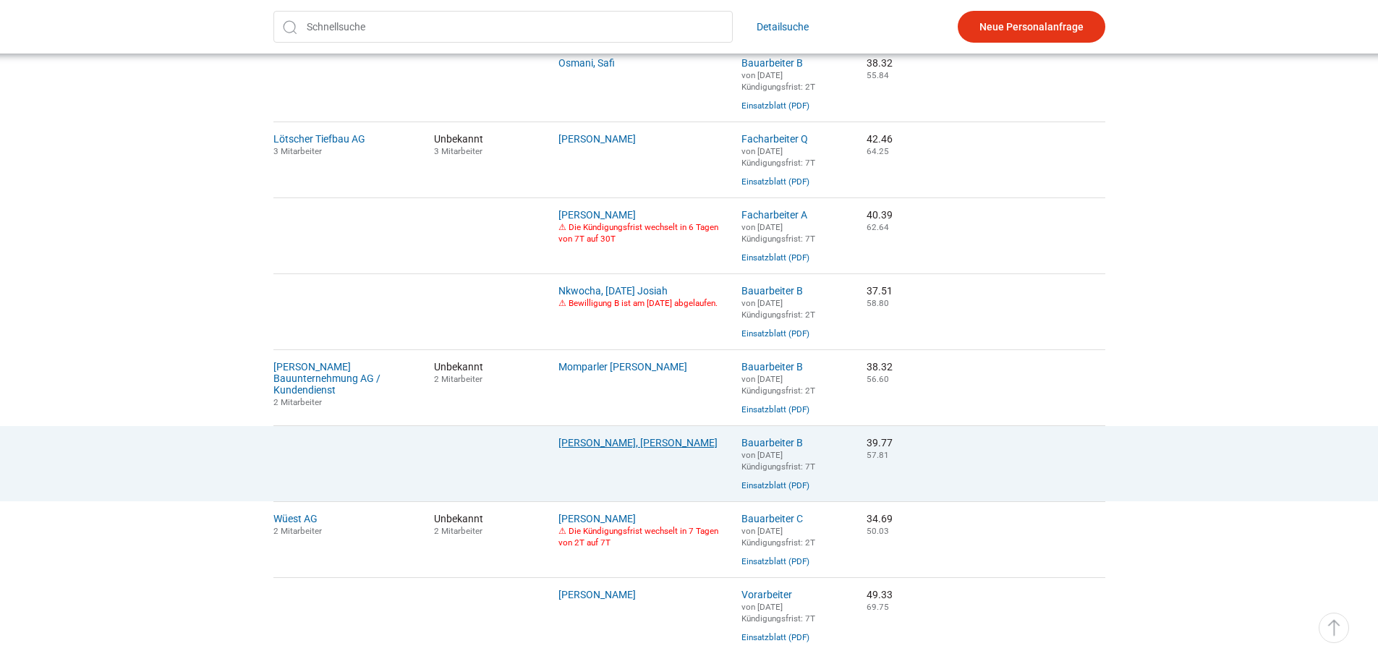
click at [626, 449] on link "[PERSON_NAME], [PERSON_NAME]" at bounding box center [637, 443] width 159 height 12
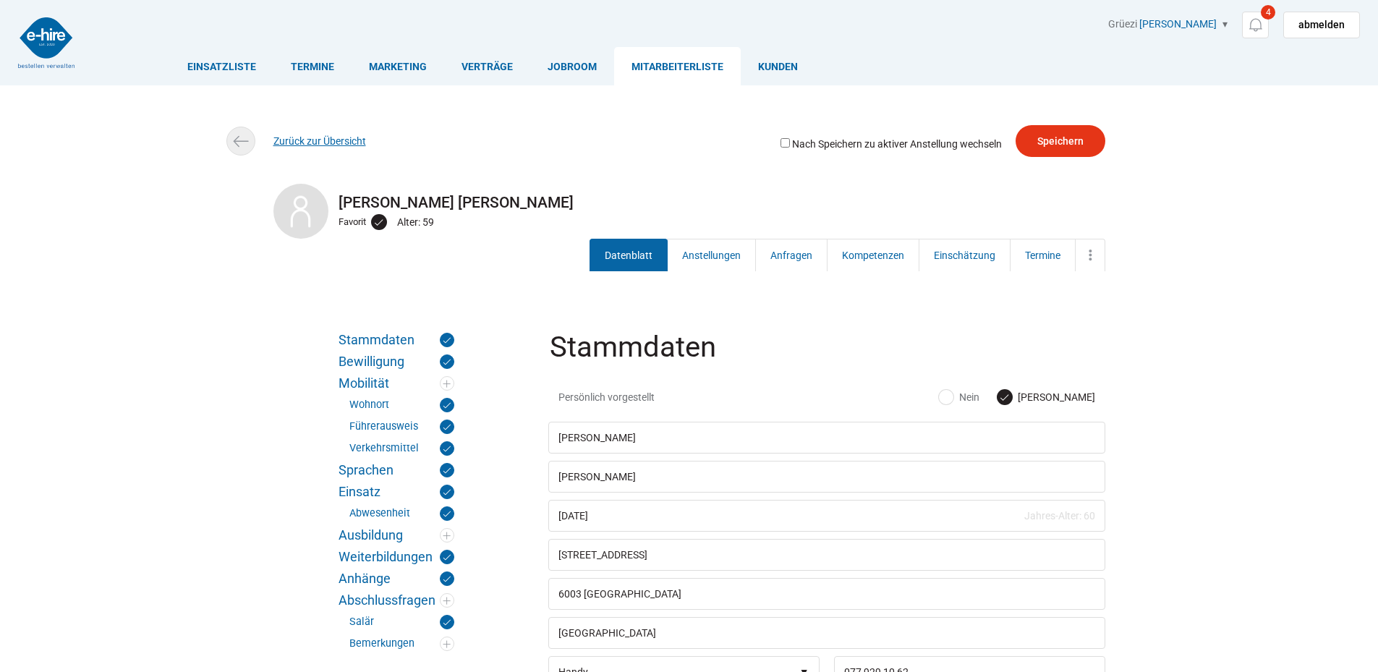
click at [306, 147] on link "Zurück zur Übersicht" at bounding box center [319, 141] width 93 height 12
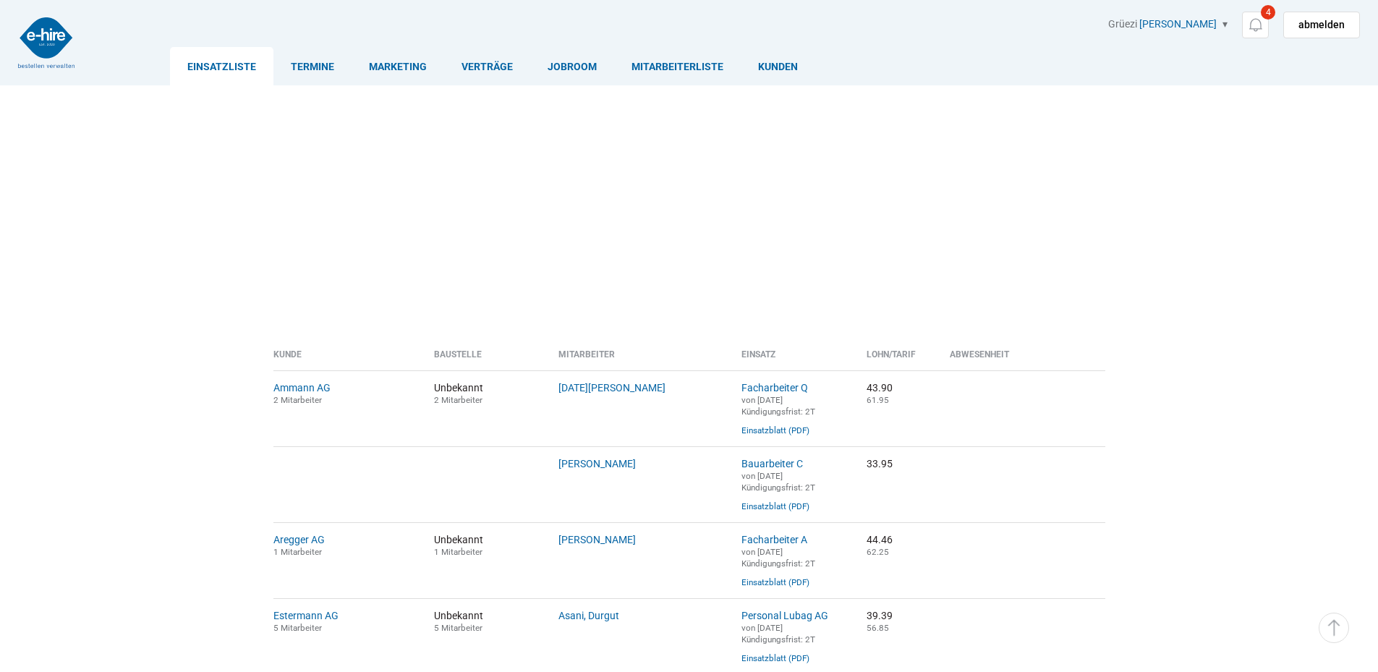
scroll to position [868, 0]
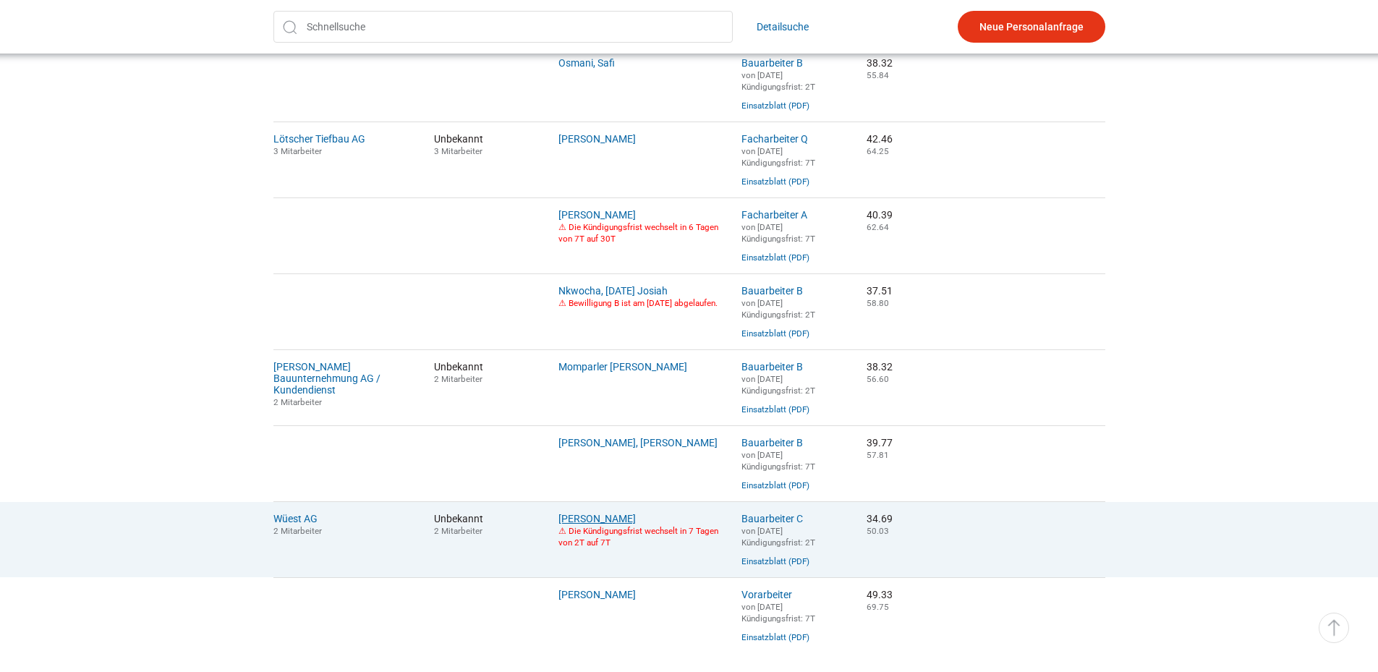
click at [593, 524] on link "Bucher, Willy" at bounding box center [596, 519] width 77 height 12
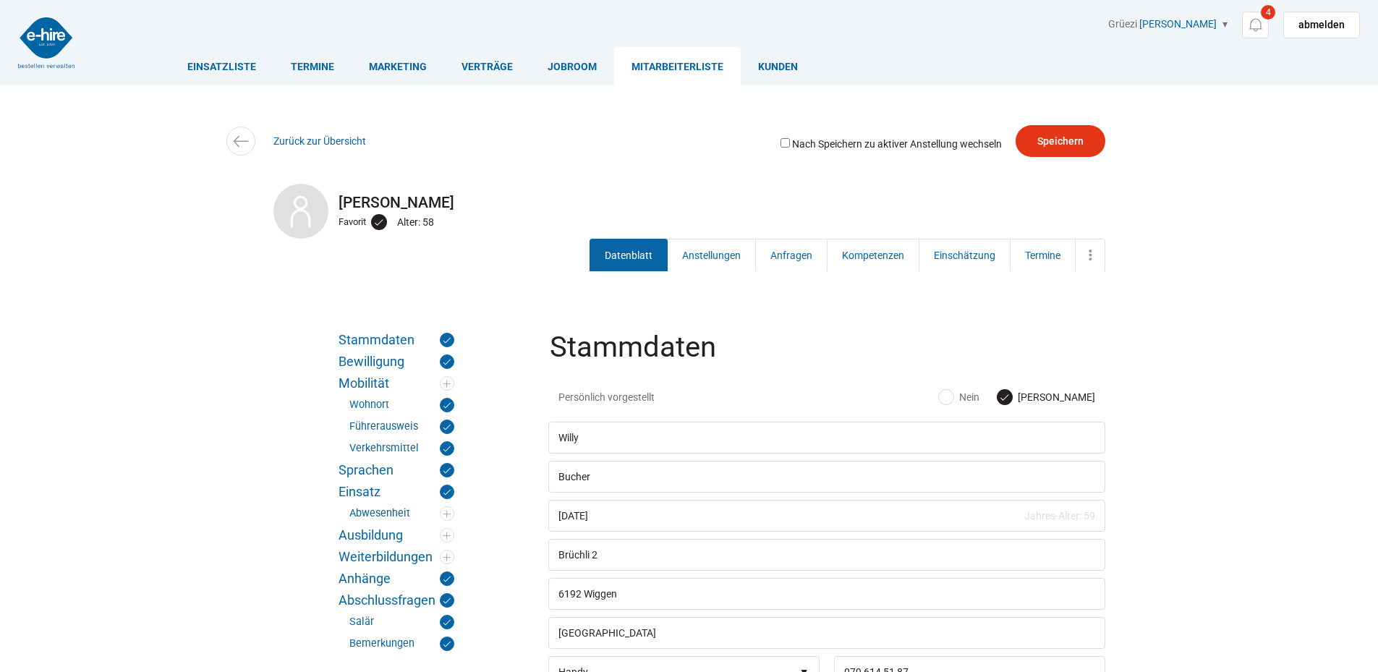
click at [324, 135] on div "Zurück zur Übersicht" at bounding box center [689, 141] width 868 height 33
click at [326, 139] on link "Zurück zur Übersicht" at bounding box center [319, 141] width 93 height 12
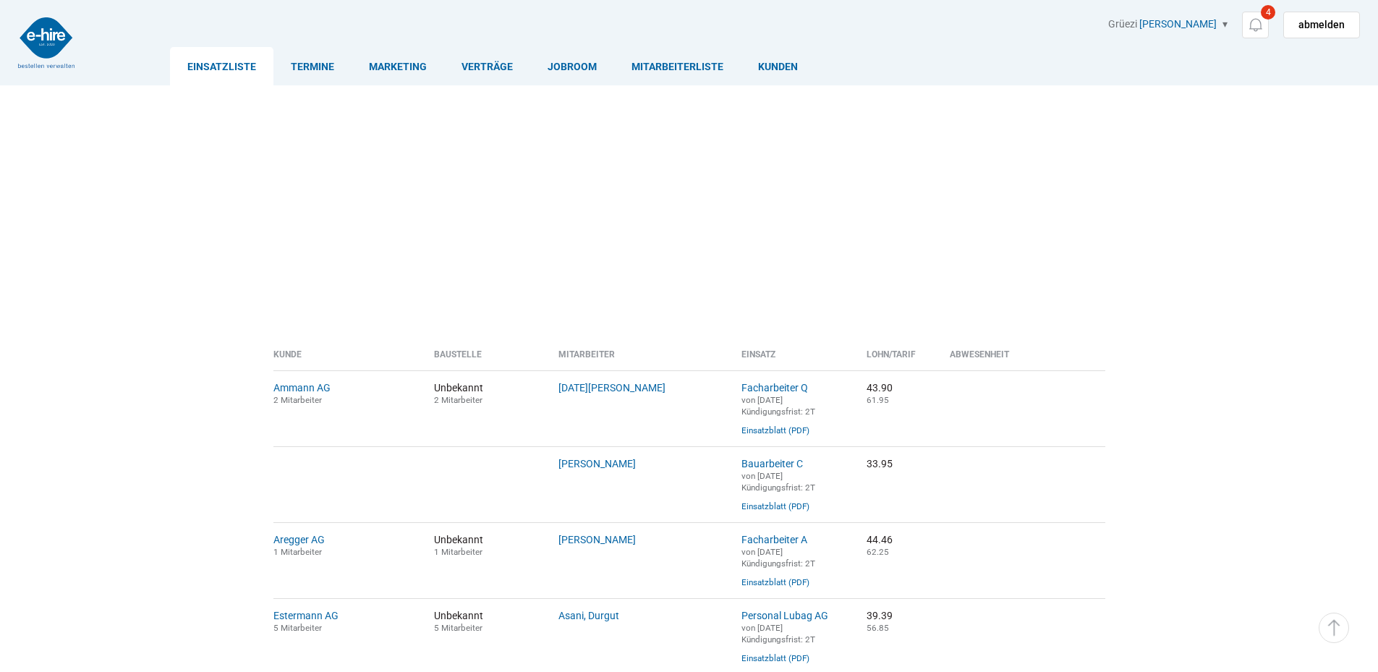
scroll to position [868, 0]
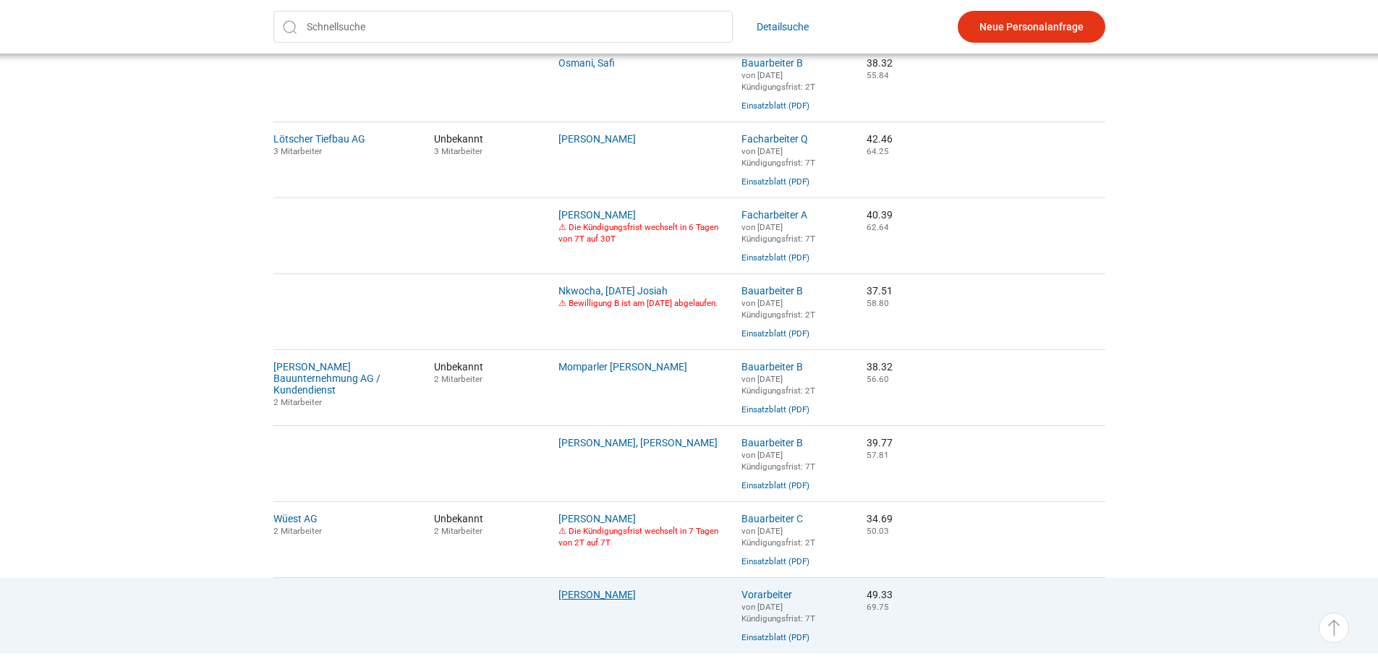
click at [600, 600] on link "Mladenovski, David" at bounding box center [596, 595] width 77 height 12
